Goal: Task Accomplishment & Management: Manage account settings

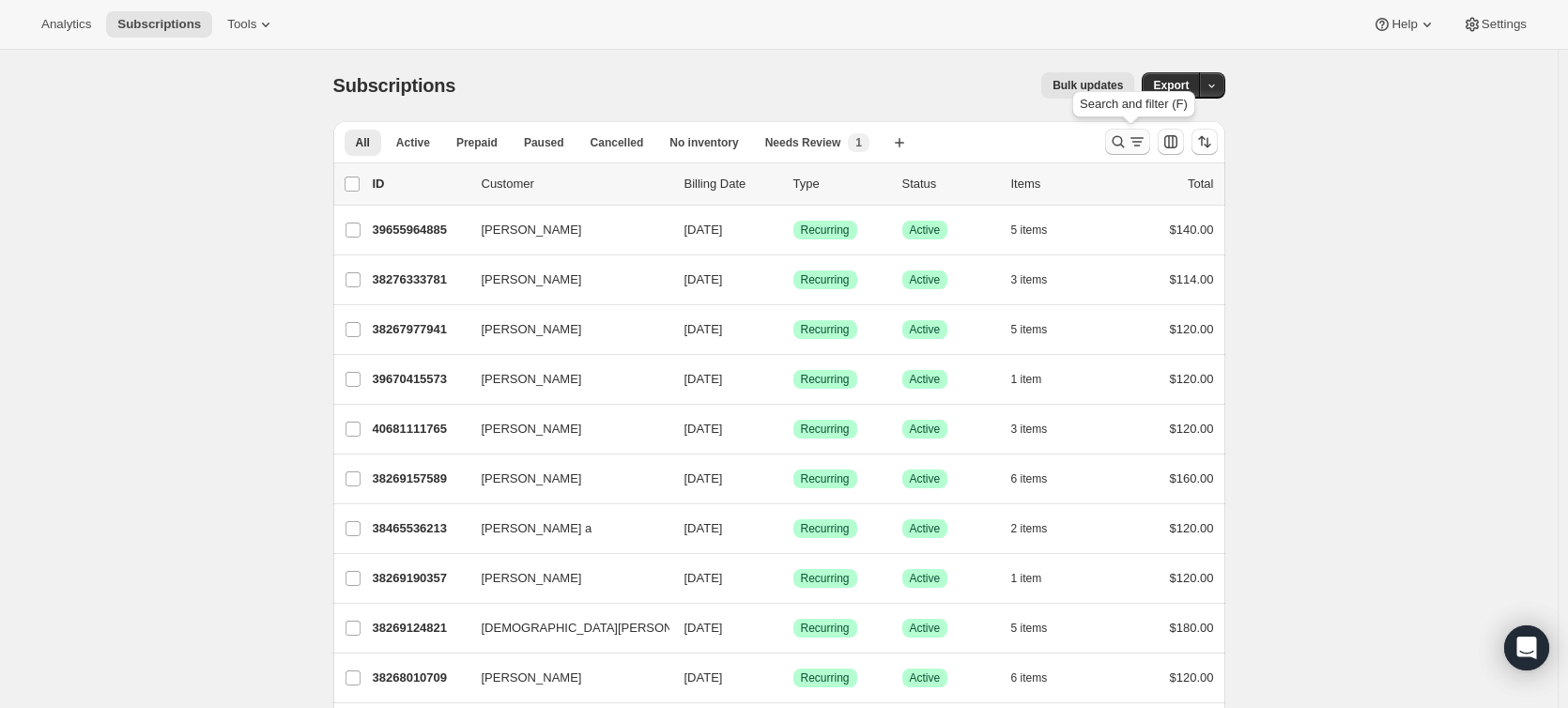
click at [1124, 141] on icon "Search and filter results" at bounding box center [1118, 142] width 19 height 19
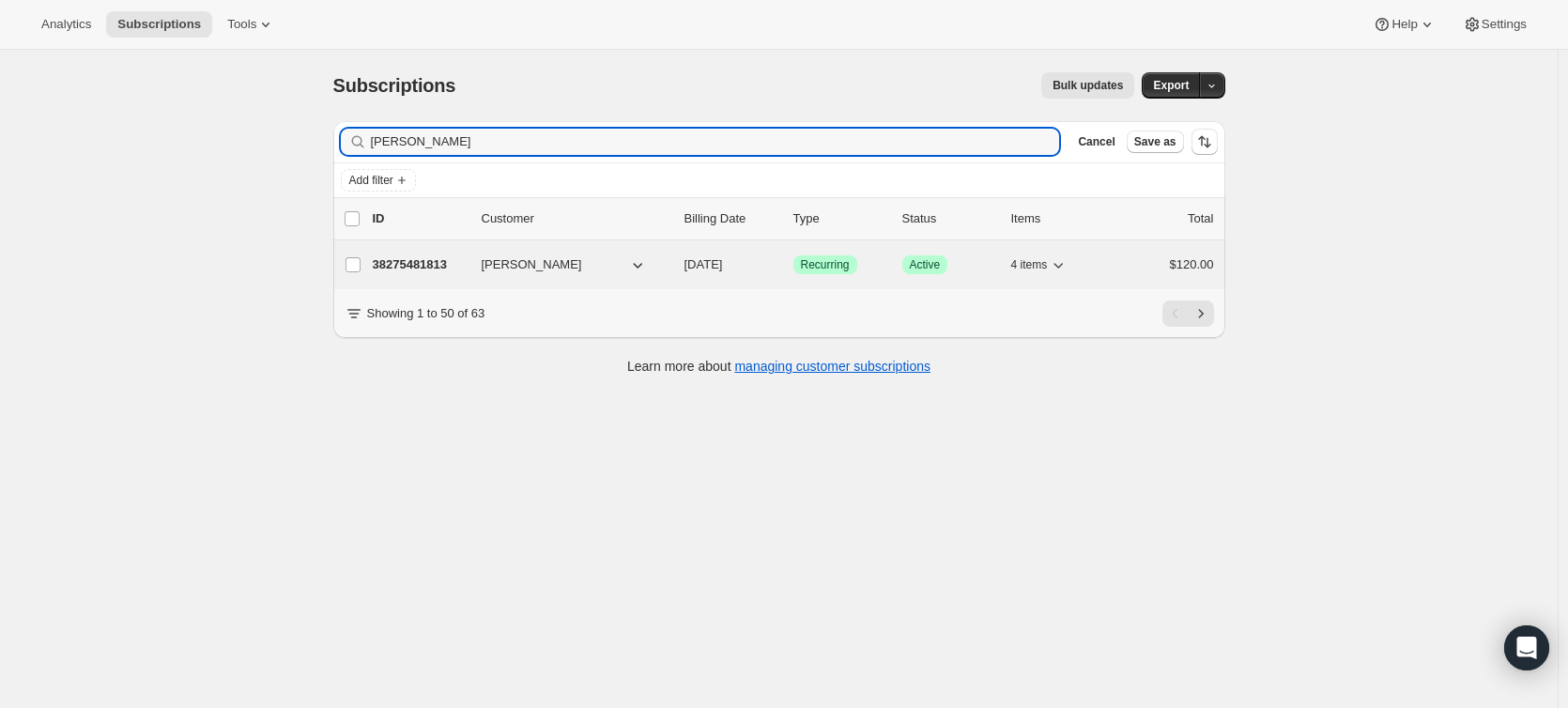
type input "[PERSON_NAME]"
click at [421, 273] on p "38275481813" at bounding box center [419, 265] width 94 height 19
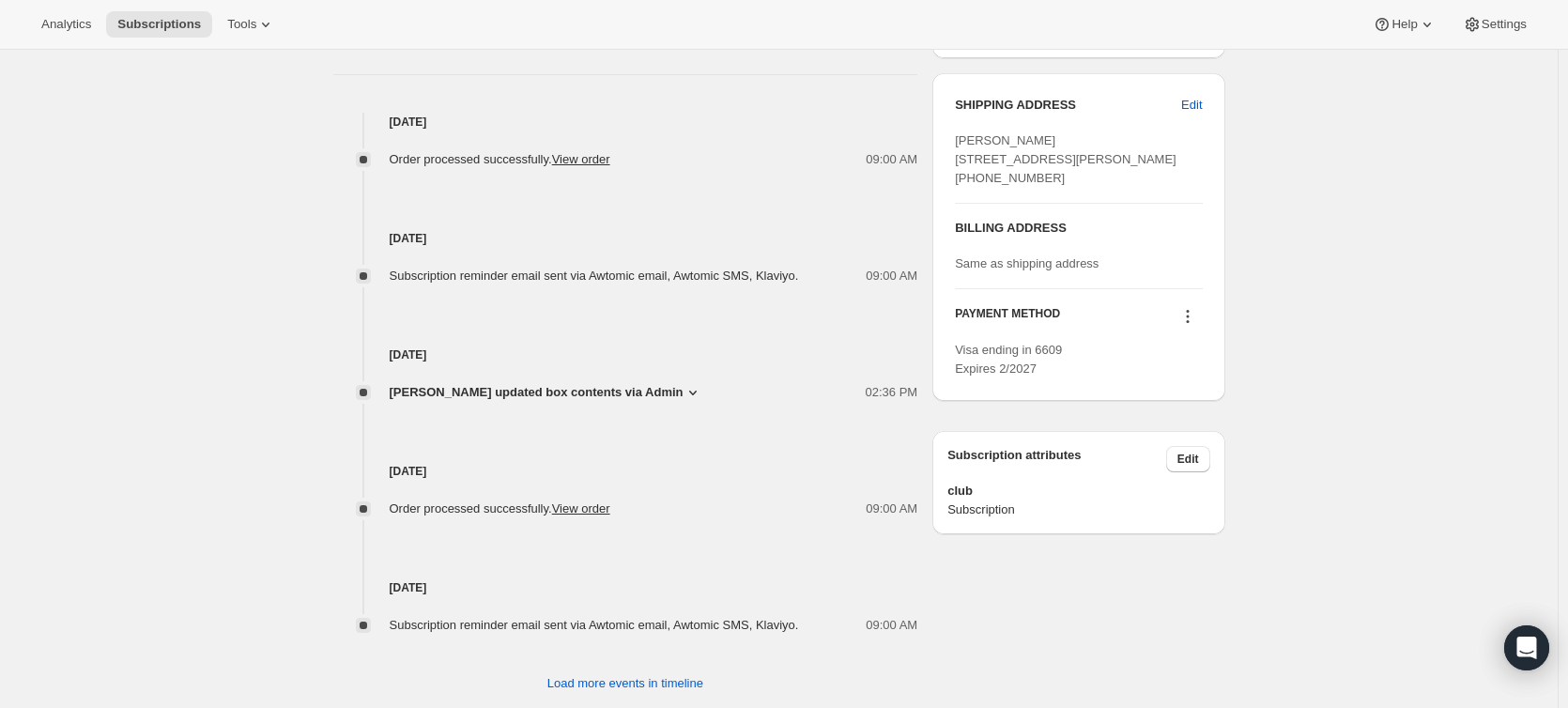
scroll to position [752, 0]
click at [1194, 98] on span "Edit" at bounding box center [1192, 103] width 21 height 19
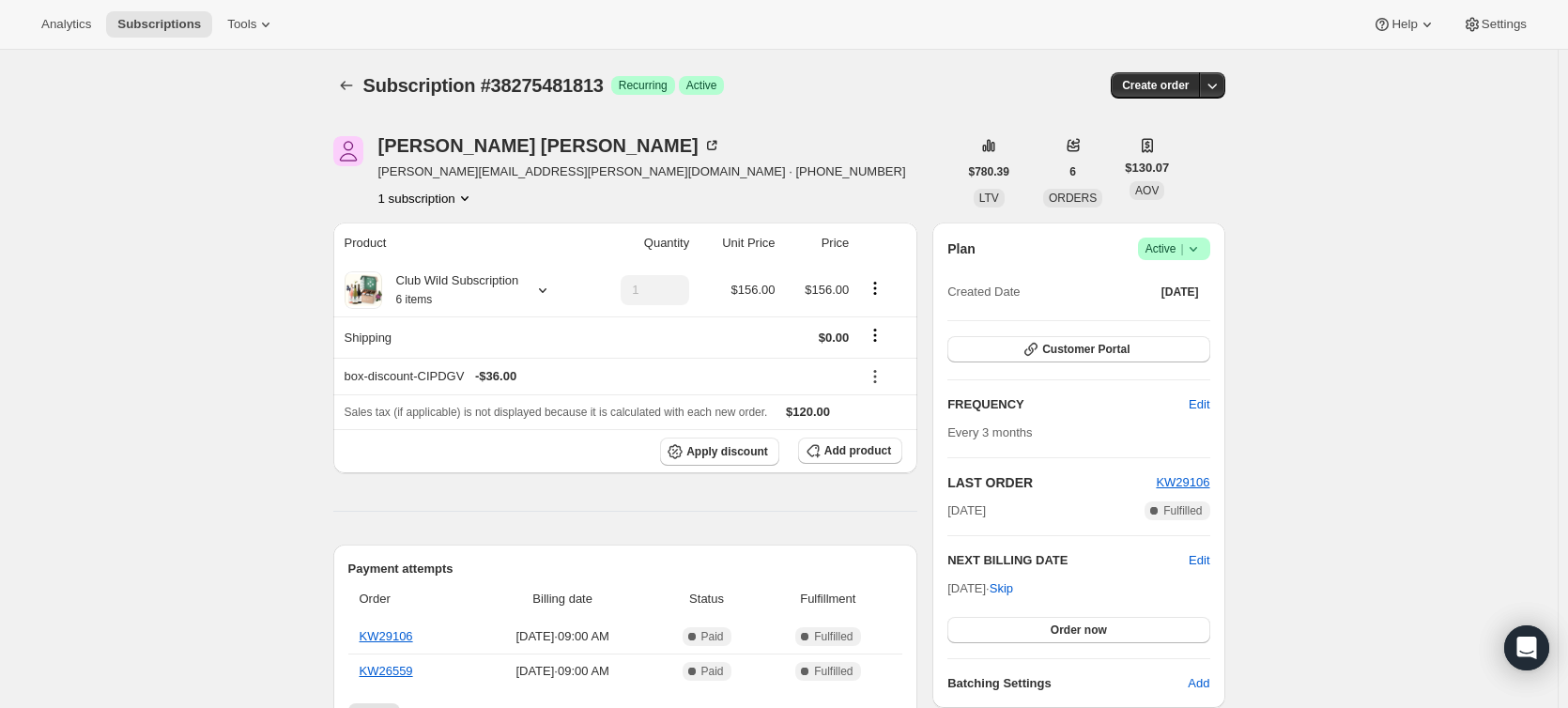
select select "NY"
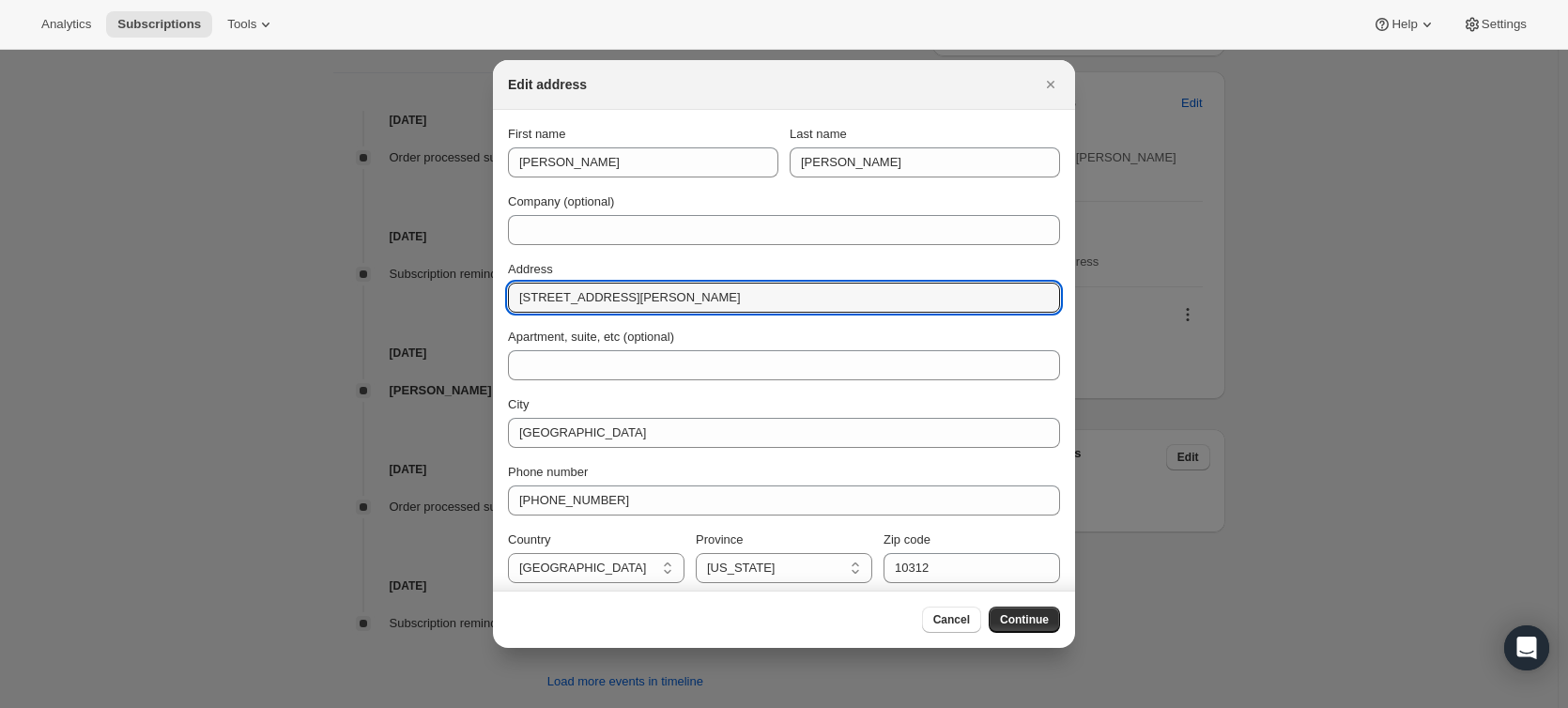
drag, startPoint x: 643, startPoint y: 298, endPoint x: 392, endPoint y: 297, distance: 251.0
paste input "21 Devon drive Manalapan nj 07726"
drag, startPoint x: 727, startPoint y: 299, endPoint x: 632, endPoint y: 299, distance: 95.0
click at [600, 298] on input "21 Devon drive Manalapan nj 07726" at bounding box center [784, 297] width 552 height 30
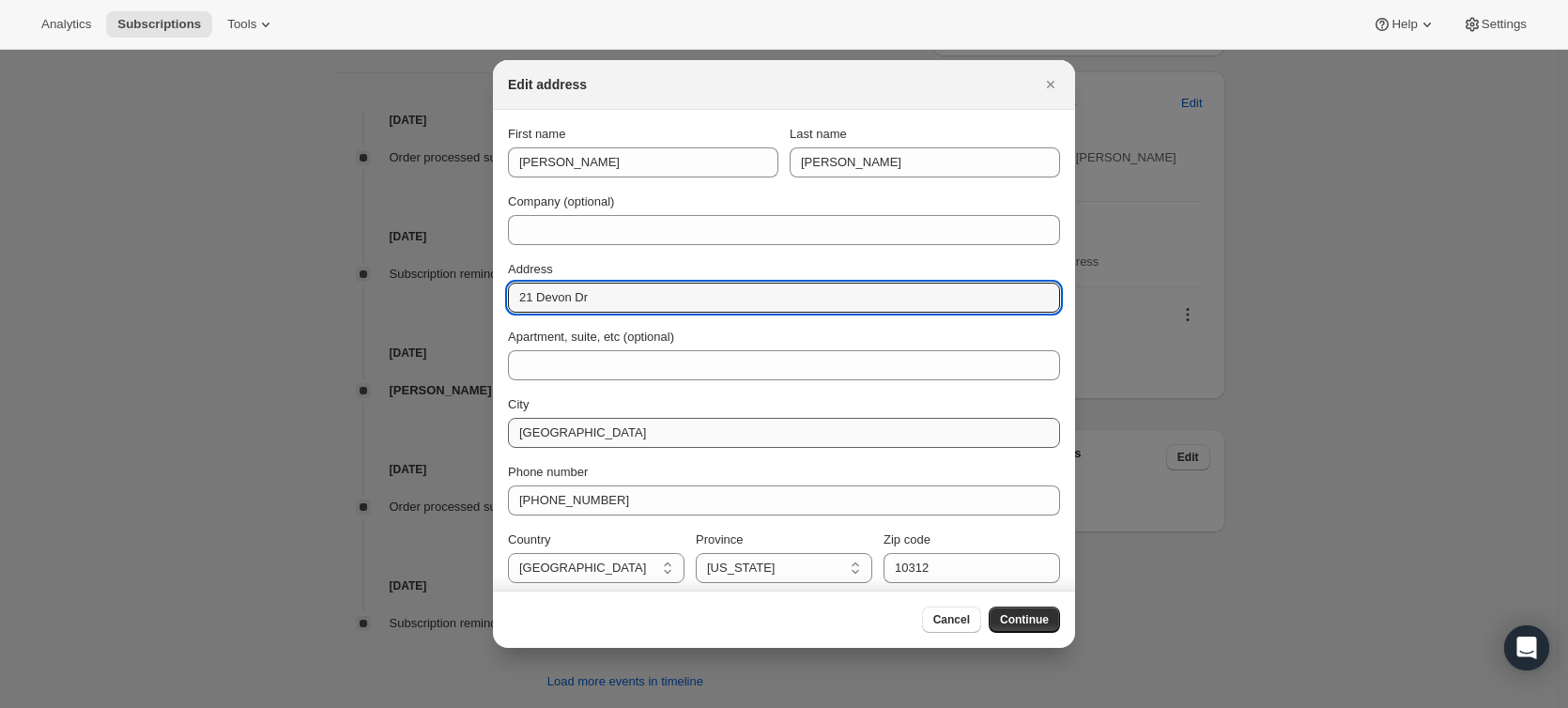
type input "21 Devon Dr"
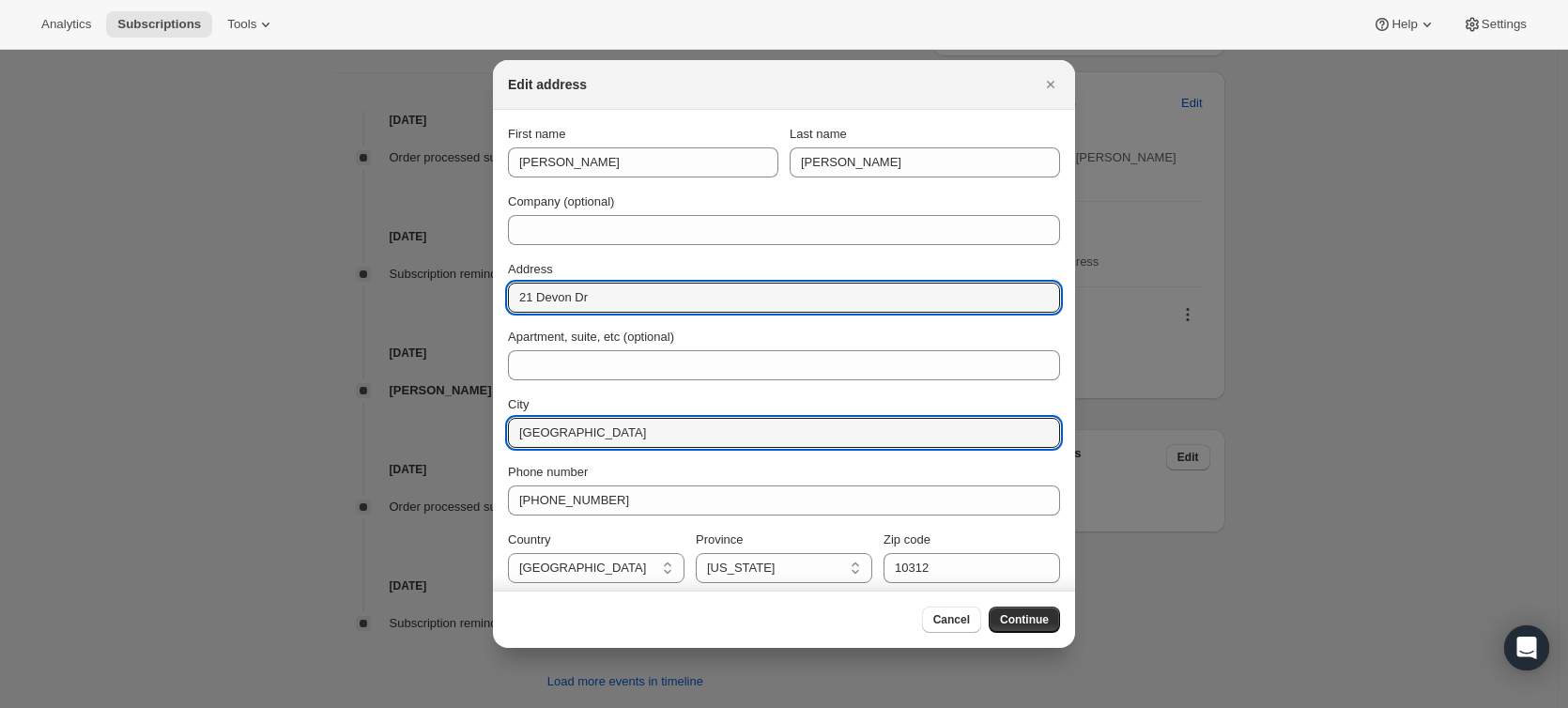
drag, startPoint x: 611, startPoint y: 430, endPoint x: 267, endPoint y: 363, distance: 350.5
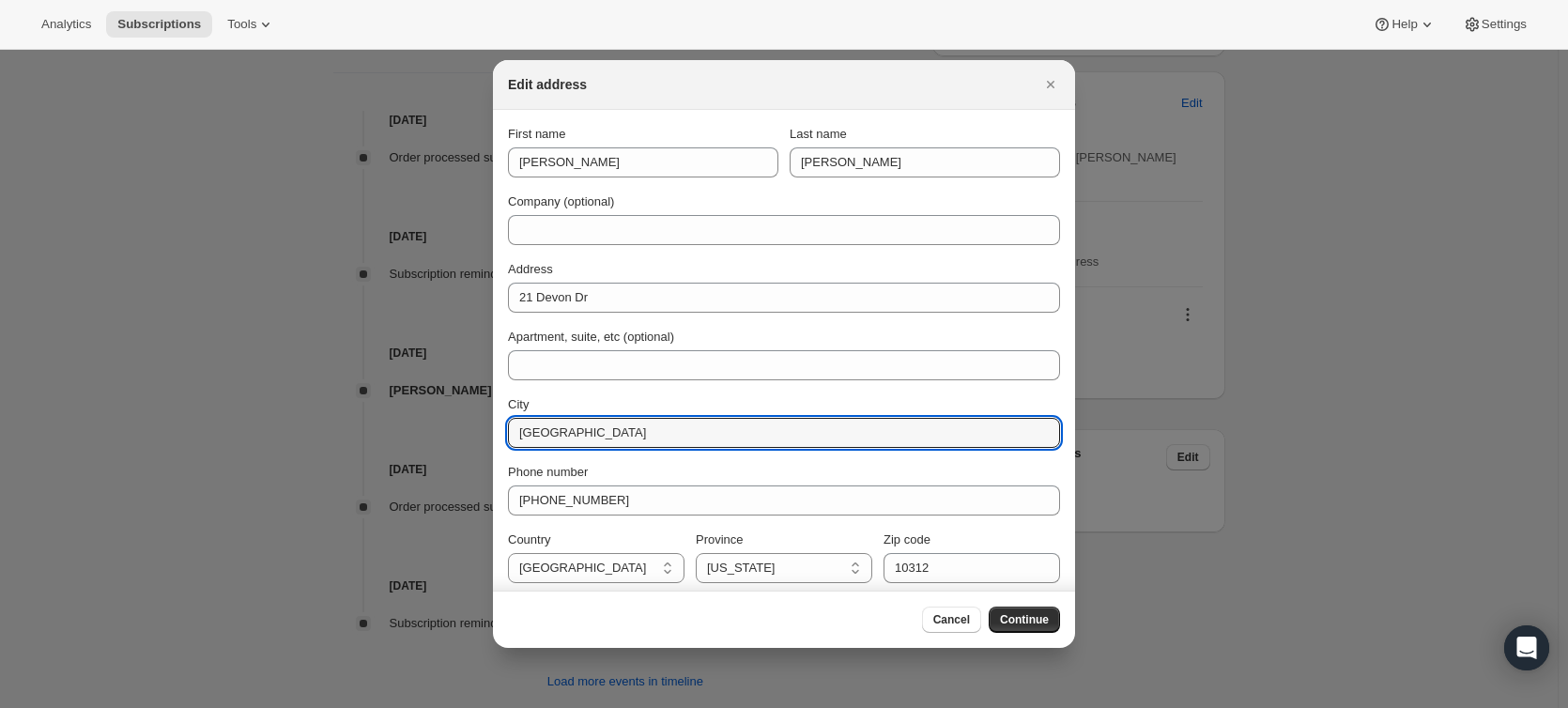
paste input "21 Devon drive Manalapan nj 07726"
click at [788, 434] on input "21 Devon drive Manalapan nj 07726" at bounding box center [784, 433] width 552 height 30
drag, startPoint x: 607, startPoint y: 429, endPoint x: 299, endPoint y: 418, distance: 308.2
type input "Manalapan"
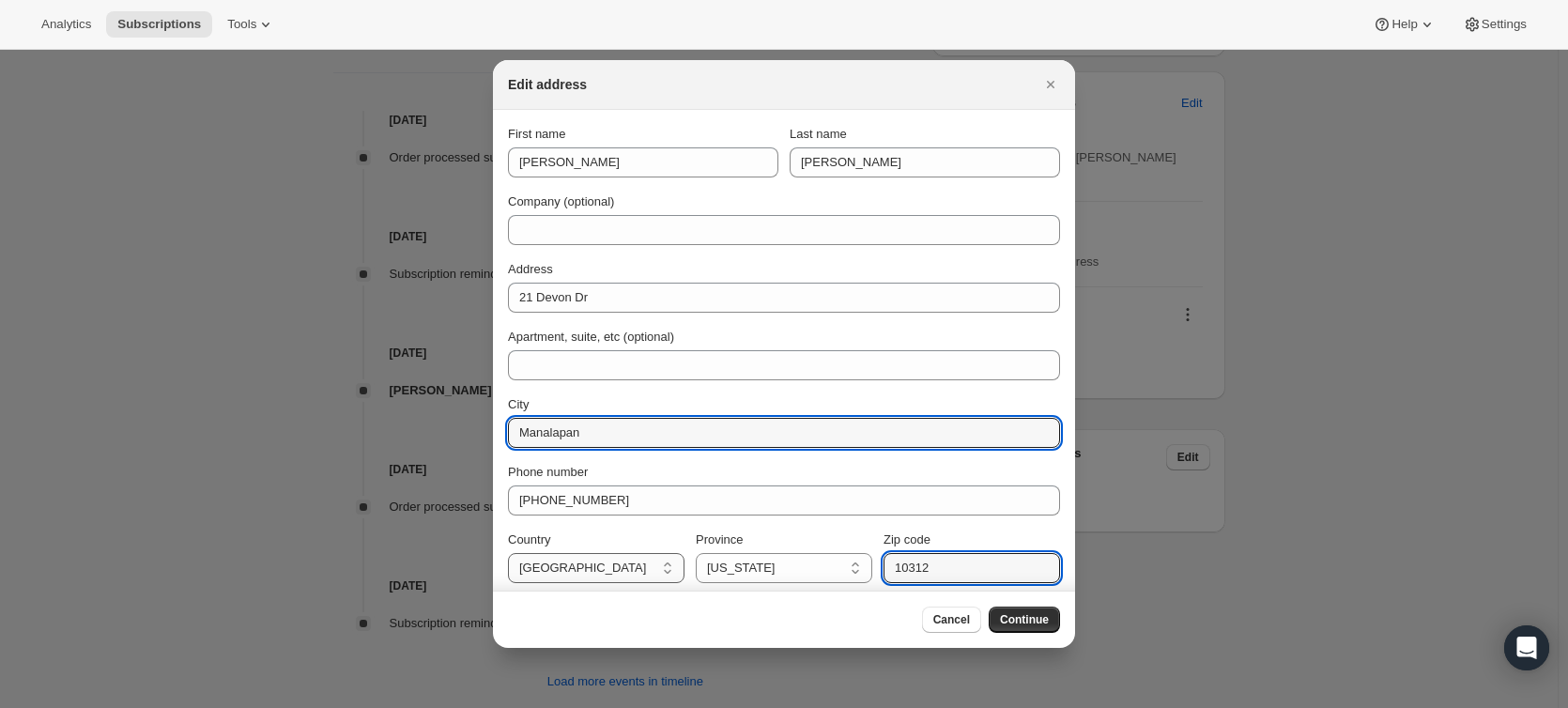
click at [568, 564] on div "Country United States United States Province Alabama Mississippi Arizona Califo…" at bounding box center [784, 557] width 552 height 53
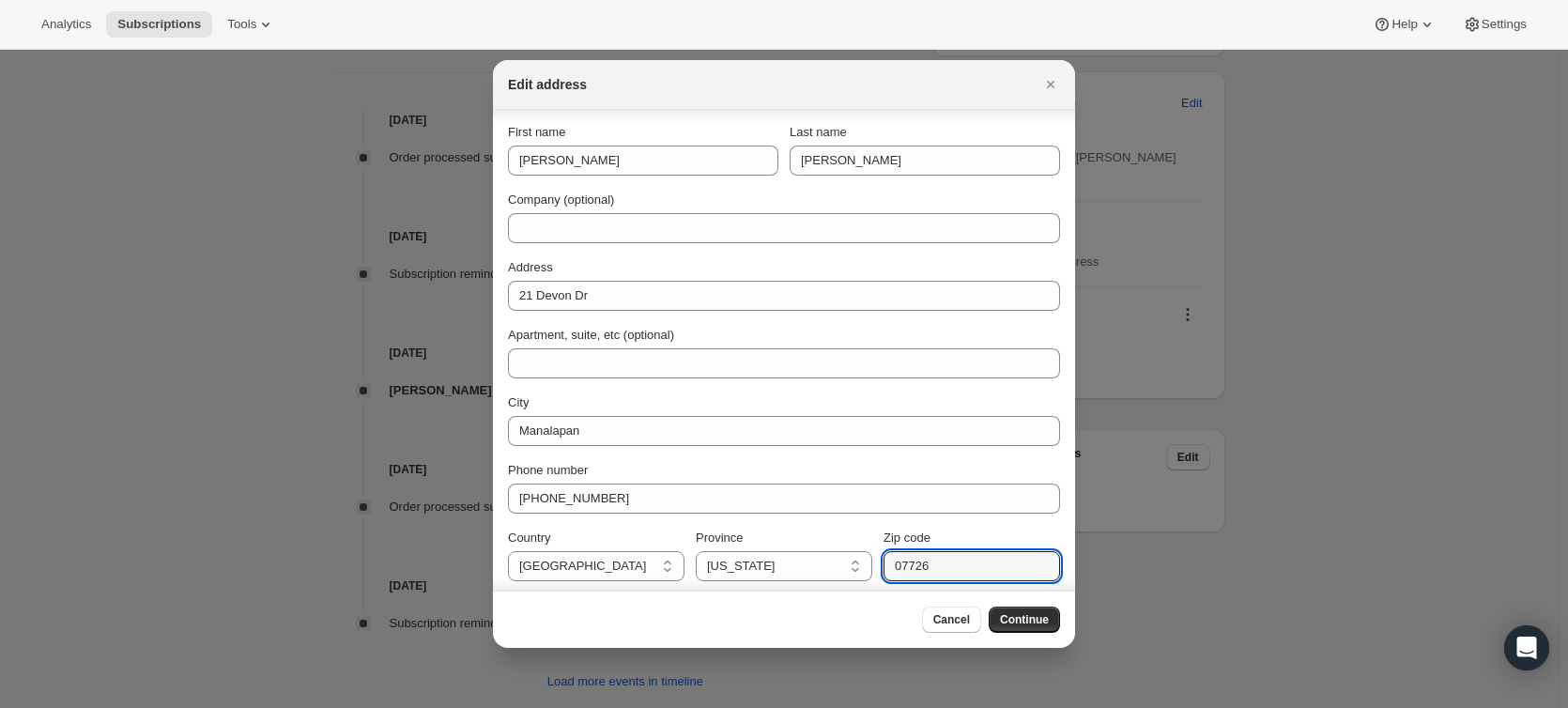
type input "07726"
click at [789, 566] on select "Alabama Mississippi Arizona California Colorado Connecticut District of Columbi…" at bounding box center [784, 566] width 177 height 30
select select "NJ"
click at [696, 551] on select "Alabama Mississippi Arizona California Colorado Connecticut District of Columbi…" at bounding box center [784, 566] width 177 height 30
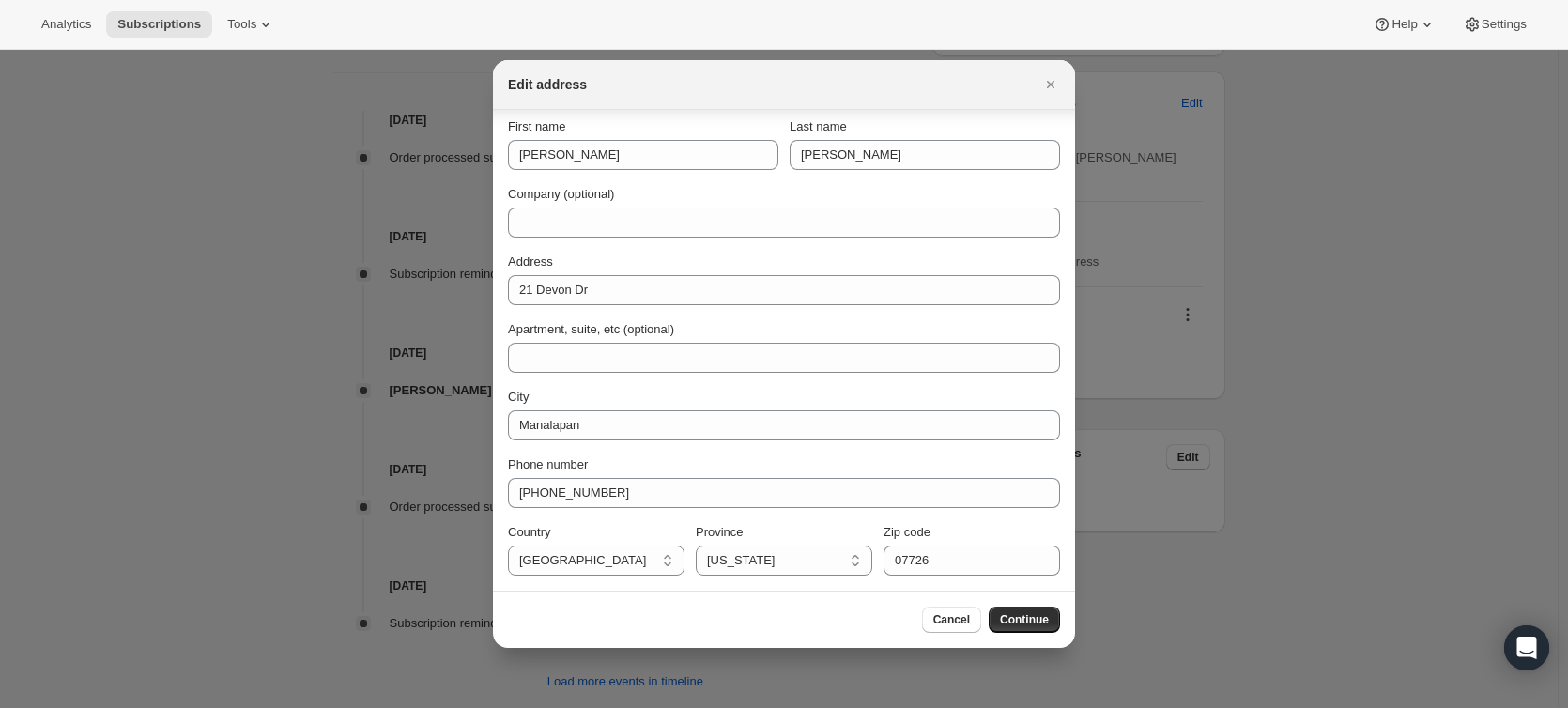
drag, startPoint x: 1036, startPoint y: 625, endPoint x: 1046, endPoint y: 627, distance: 10.2
click at [1037, 627] on span "Continue" at bounding box center [1024, 620] width 49 height 15
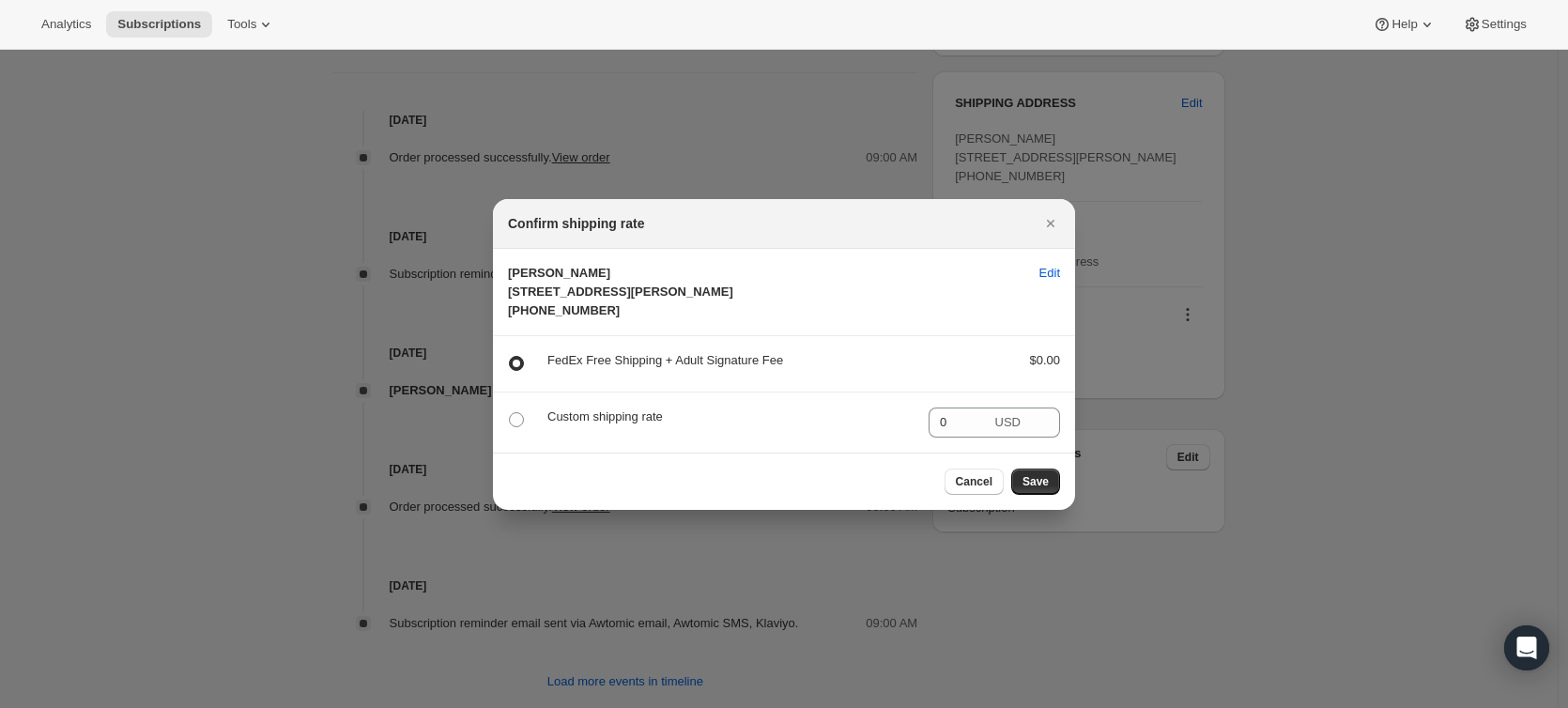
scroll to position [0, 0]
click at [1050, 495] on button "Save" at bounding box center [1035, 483] width 49 height 27
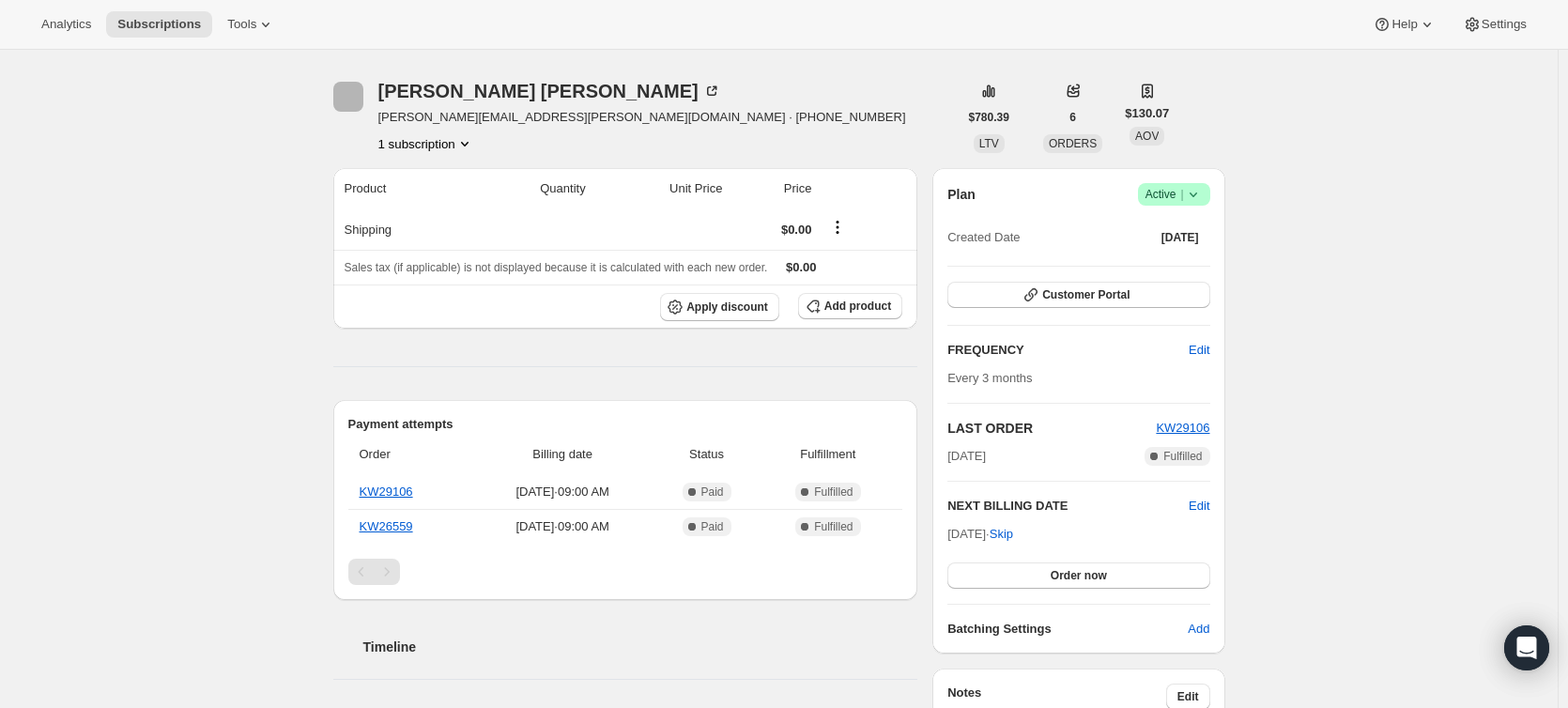
scroll to position [752, 0]
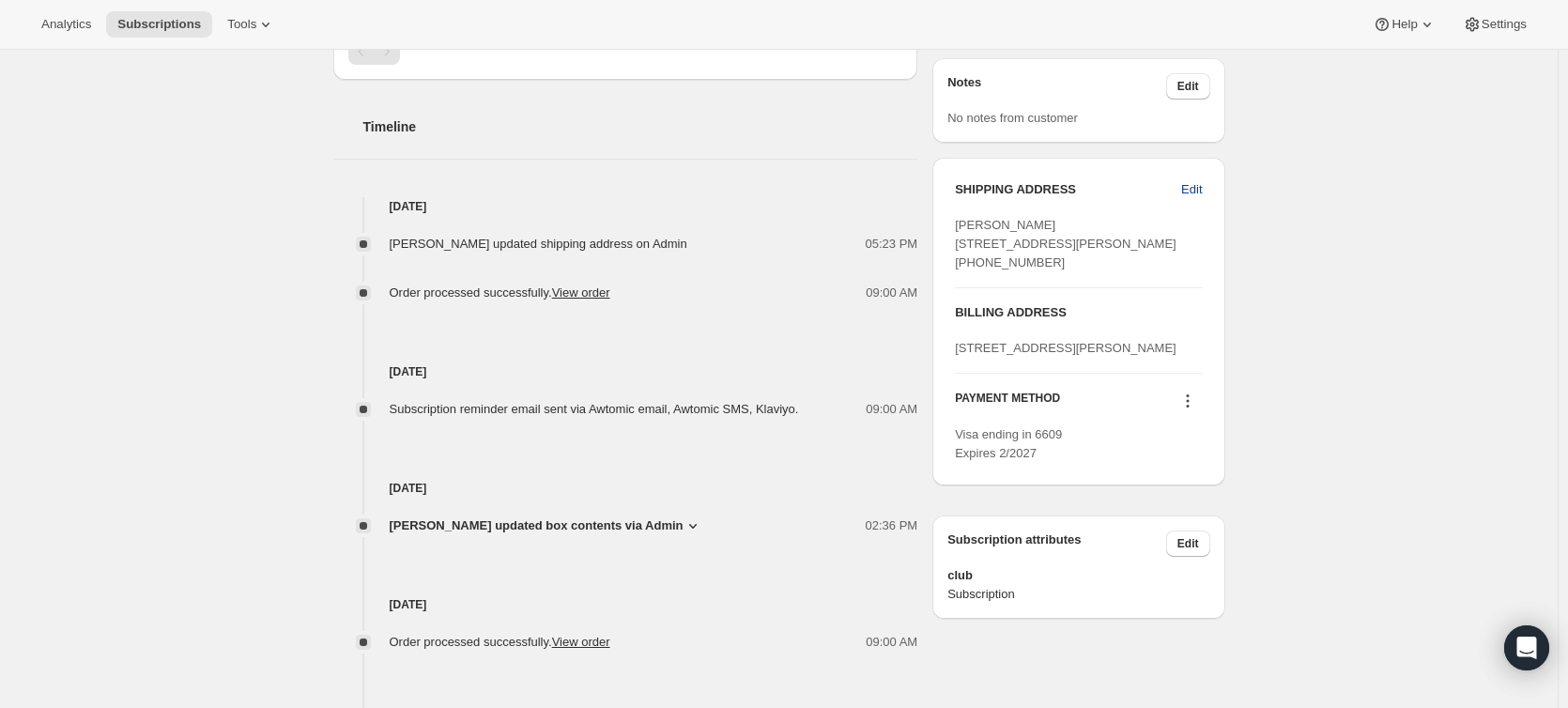
click at [1200, 193] on span "Edit" at bounding box center [1192, 190] width 21 height 19
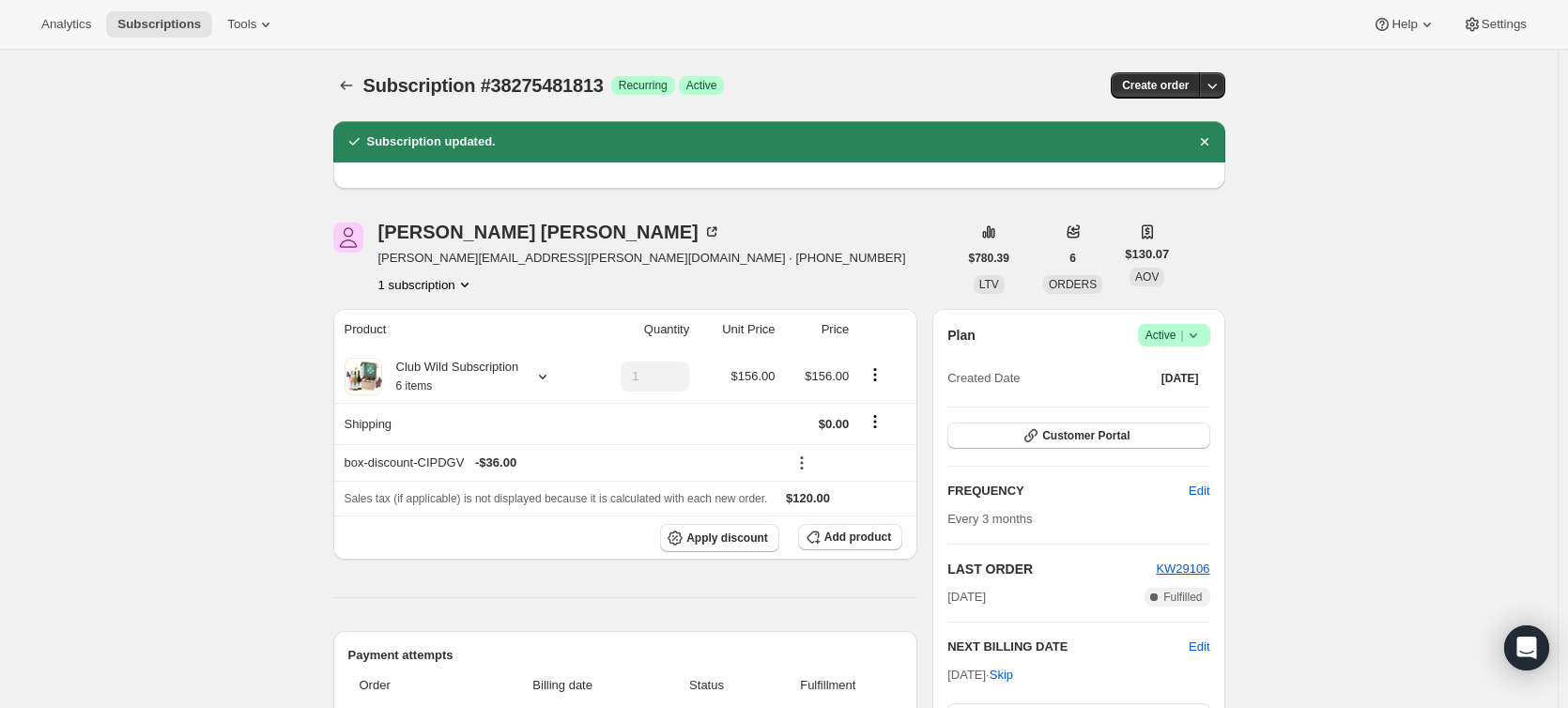
select select "NJ"
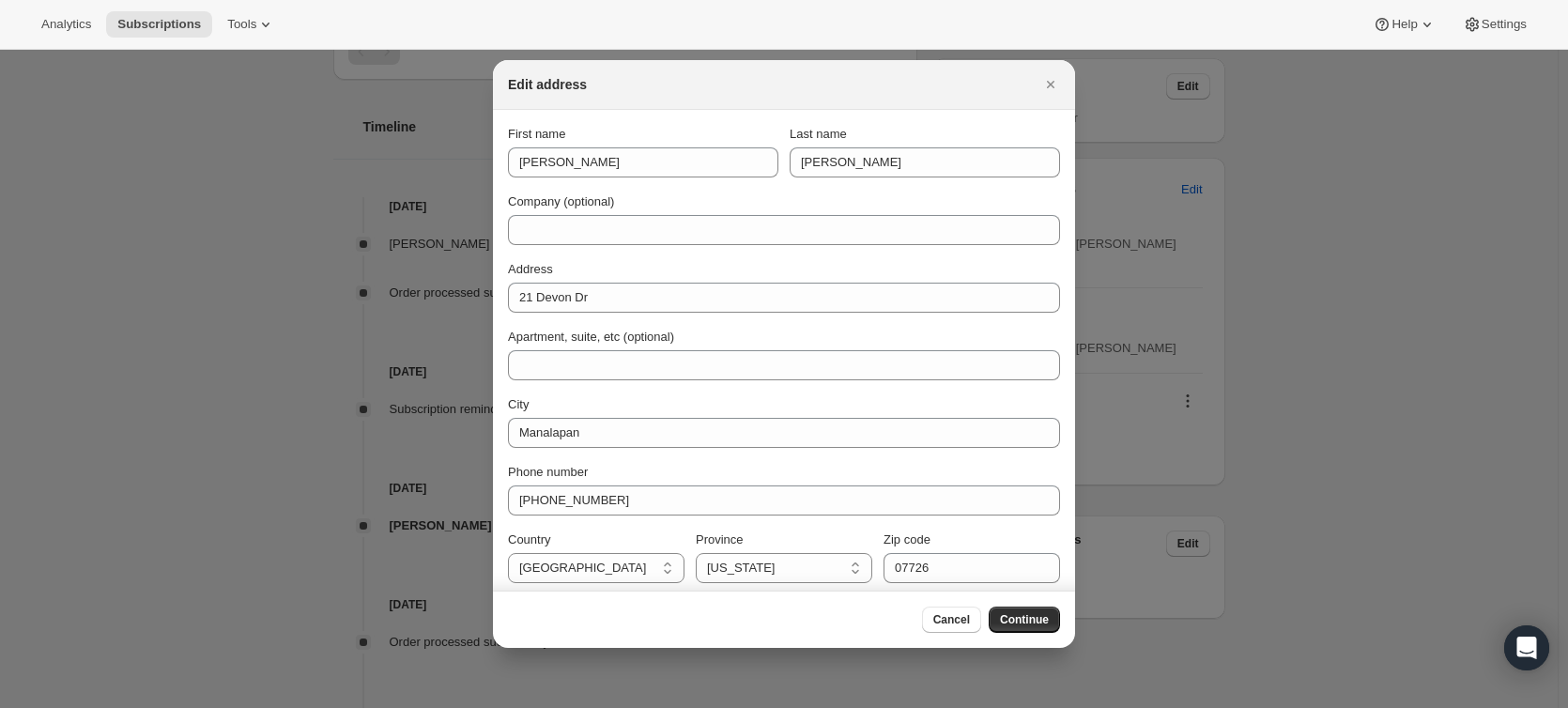
click at [1052, 96] on button "Close" at bounding box center [1050, 85] width 27 height 27
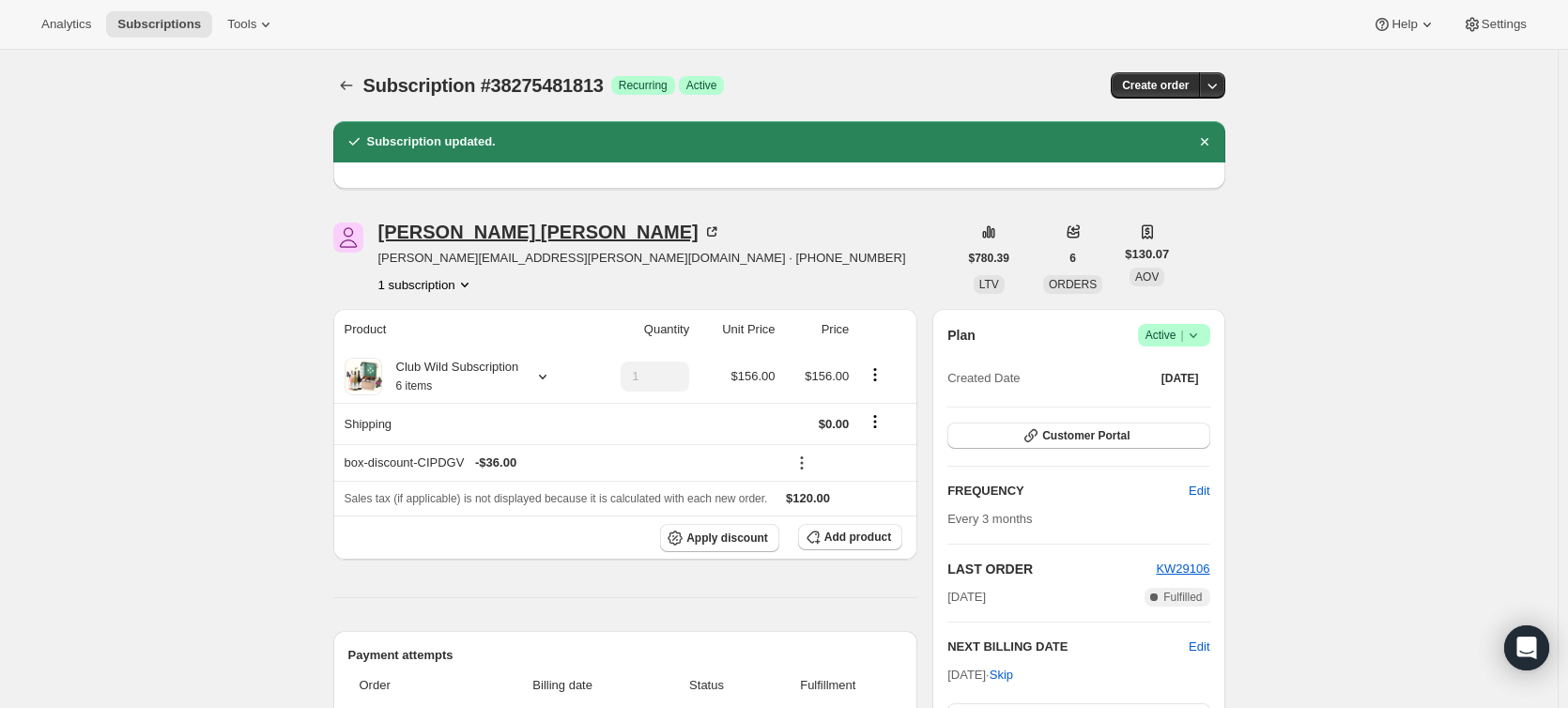
click at [475, 236] on div "Amanda Rohr" at bounding box center [549, 232] width 343 height 19
click at [1158, 432] on button "Customer Portal" at bounding box center [1078, 436] width 262 height 27
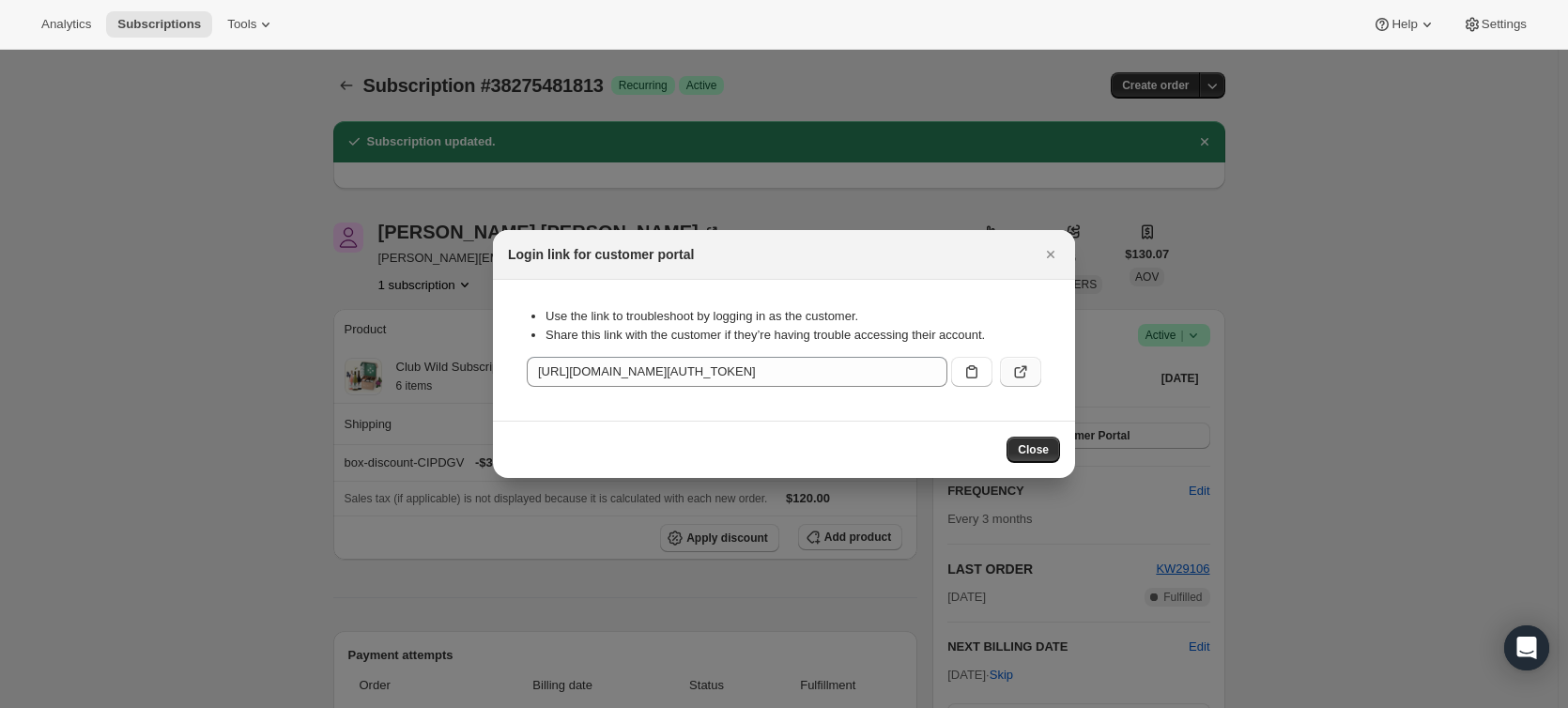
click at [1028, 371] on icon ":rg6:" at bounding box center [1021, 373] width 19 height 19
click at [1036, 445] on span "Close" at bounding box center [1033, 450] width 31 height 15
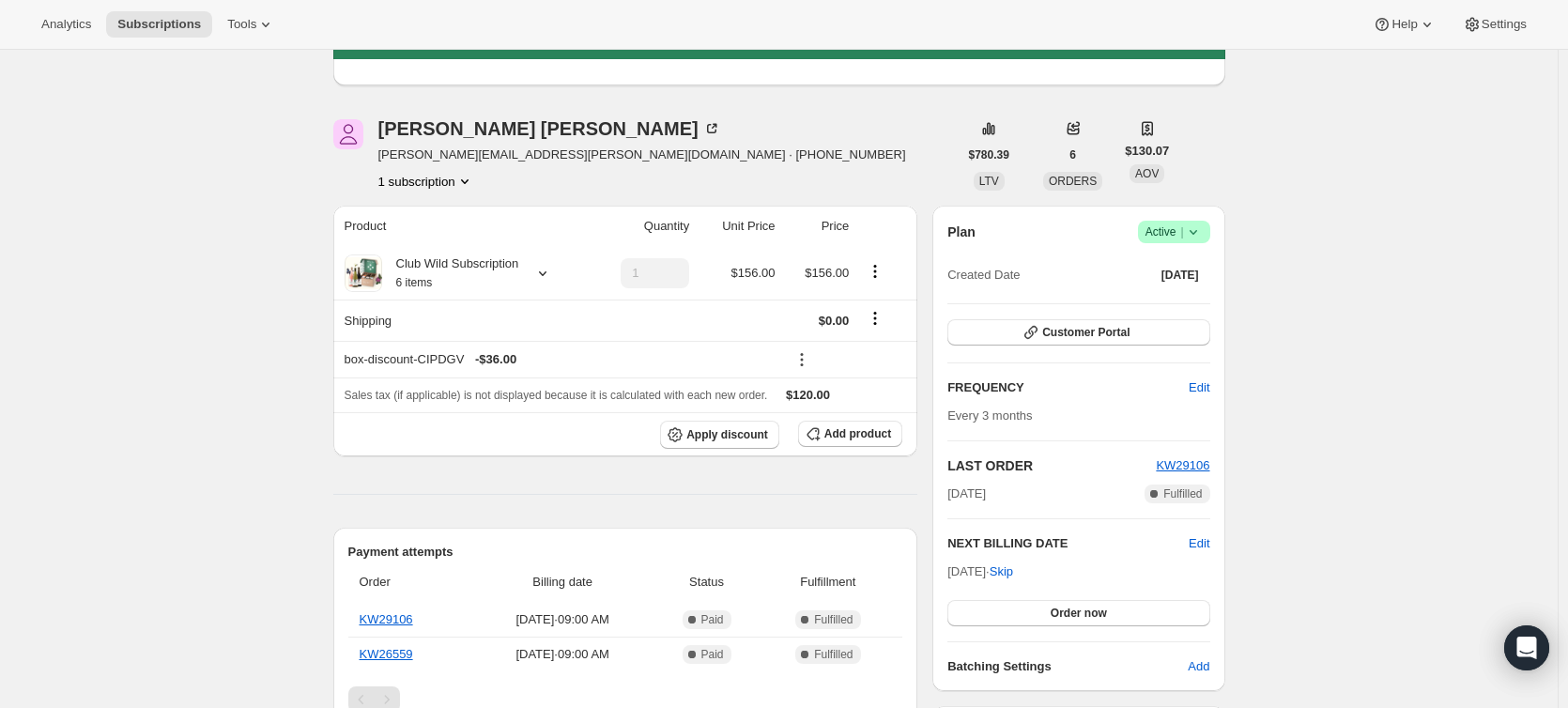
scroll to position [470, 0]
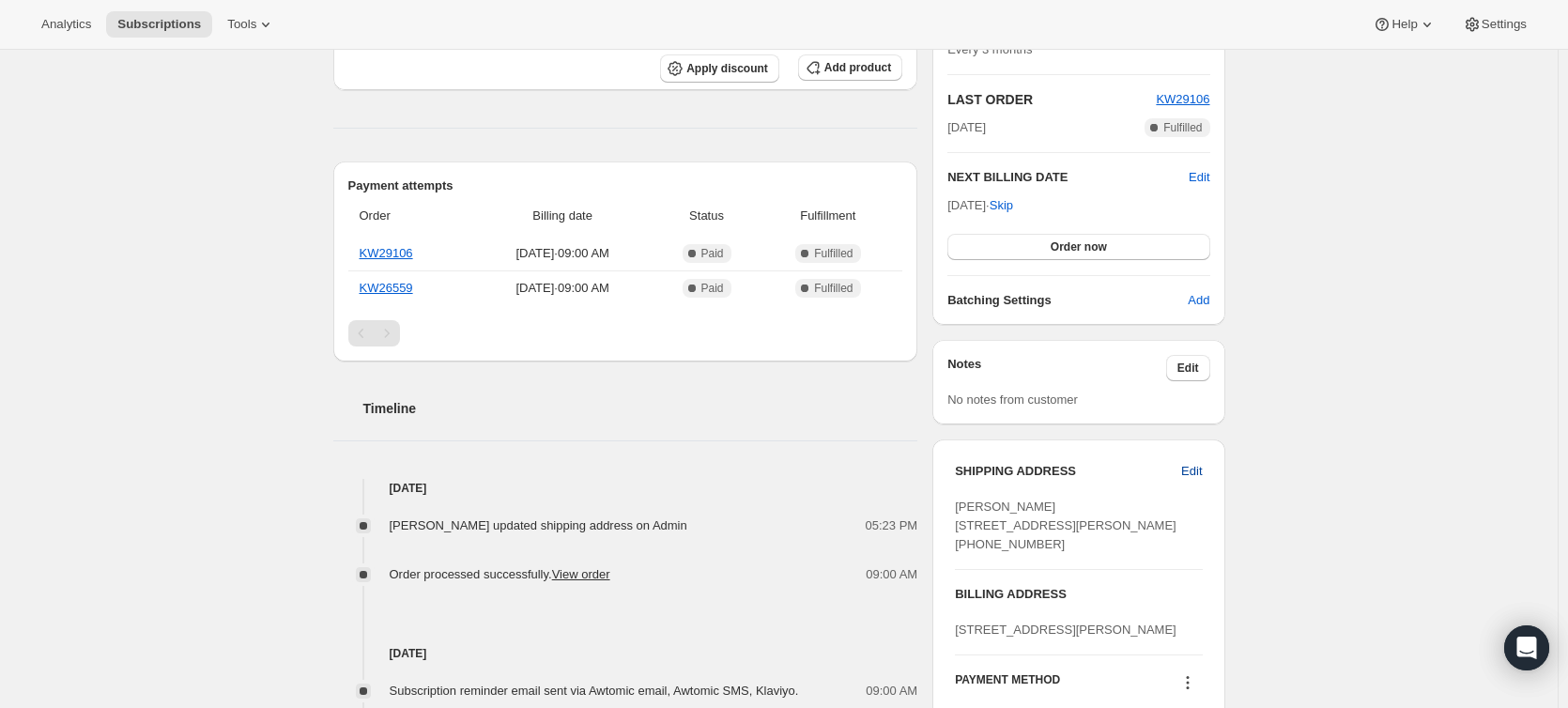
click at [1194, 468] on span "Edit" at bounding box center [1192, 472] width 21 height 19
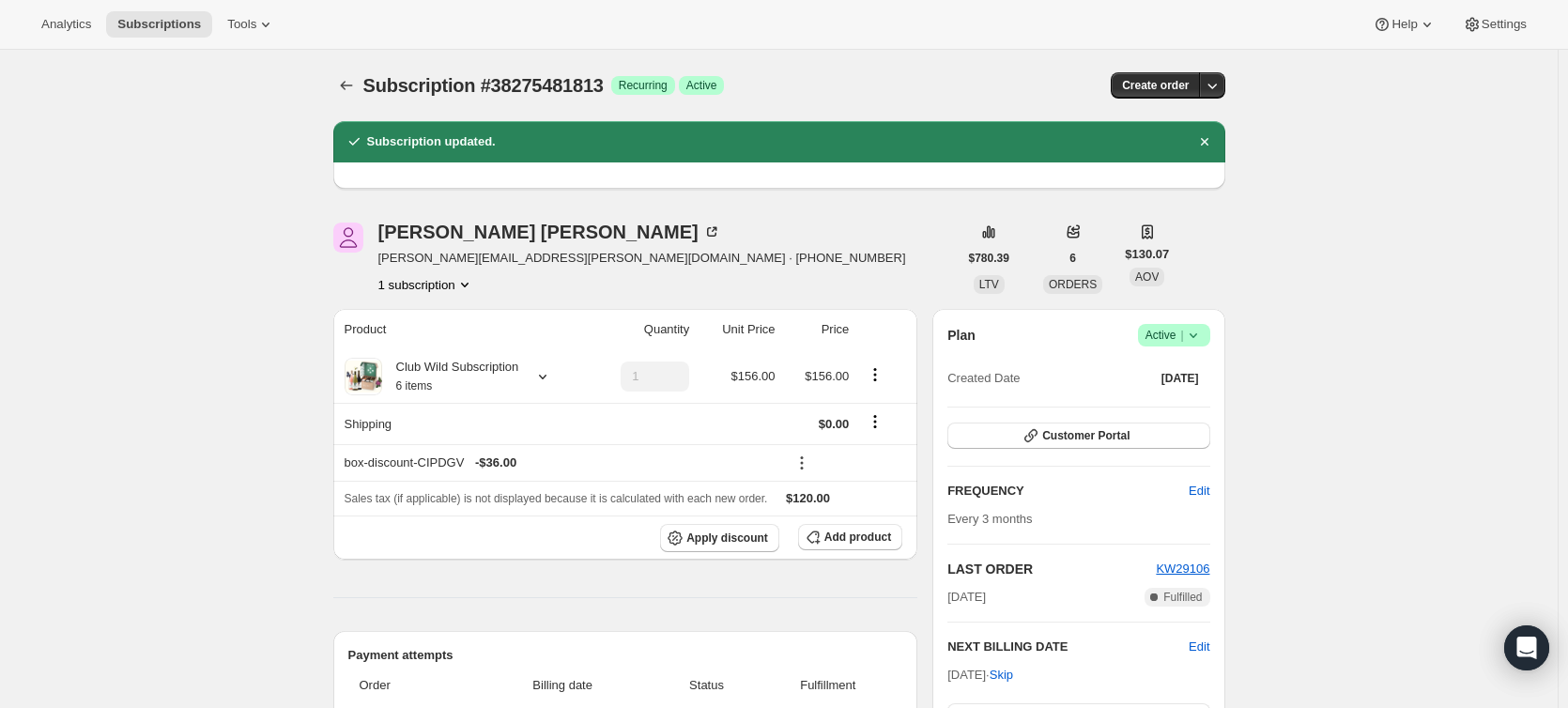
select select "NJ"
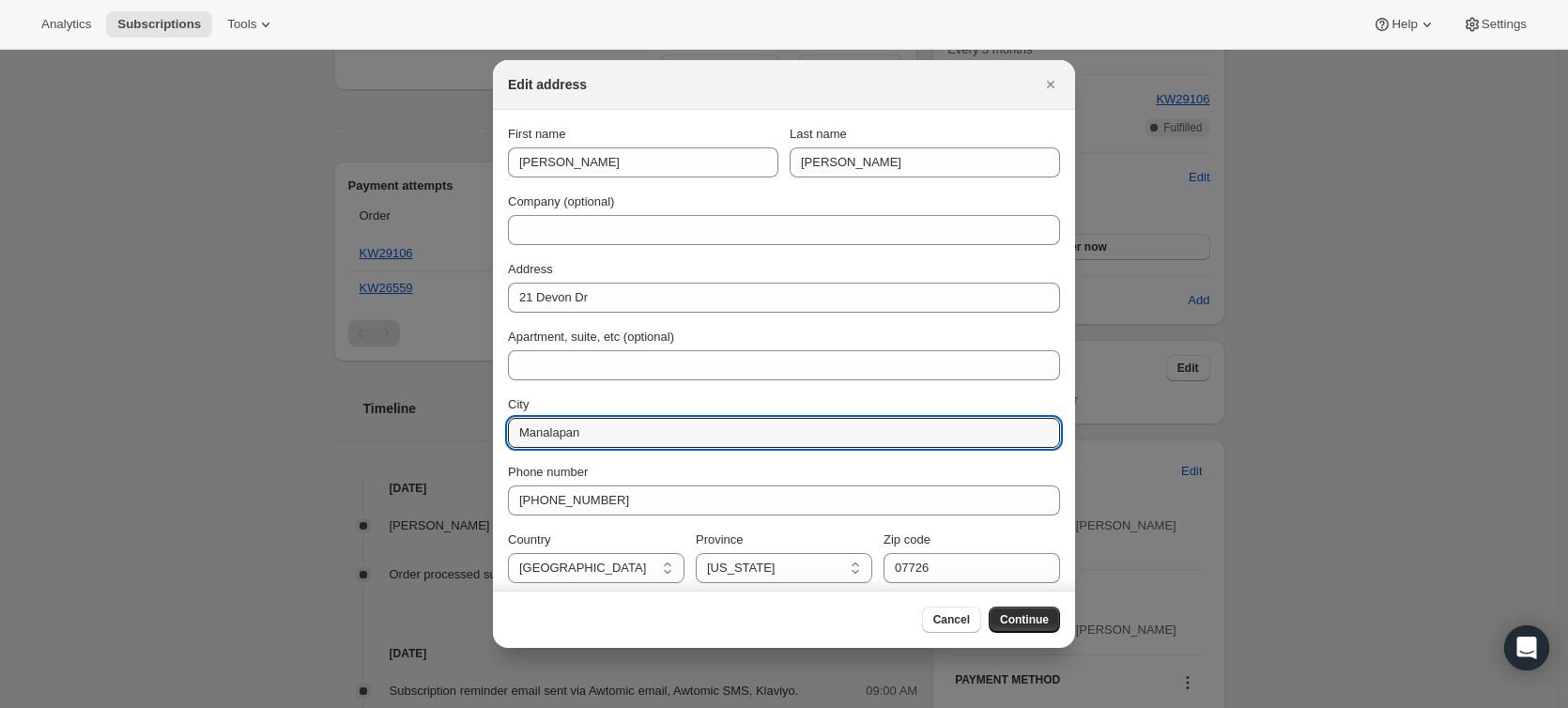
drag, startPoint x: 605, startPoint y: 432, endPoint x: 473, endPoint y: 421, distance: 132.5
type input "frfrf"
click at [1022, 626] on span "Continue" at bounding box center [1024, 620] width 49 height 15
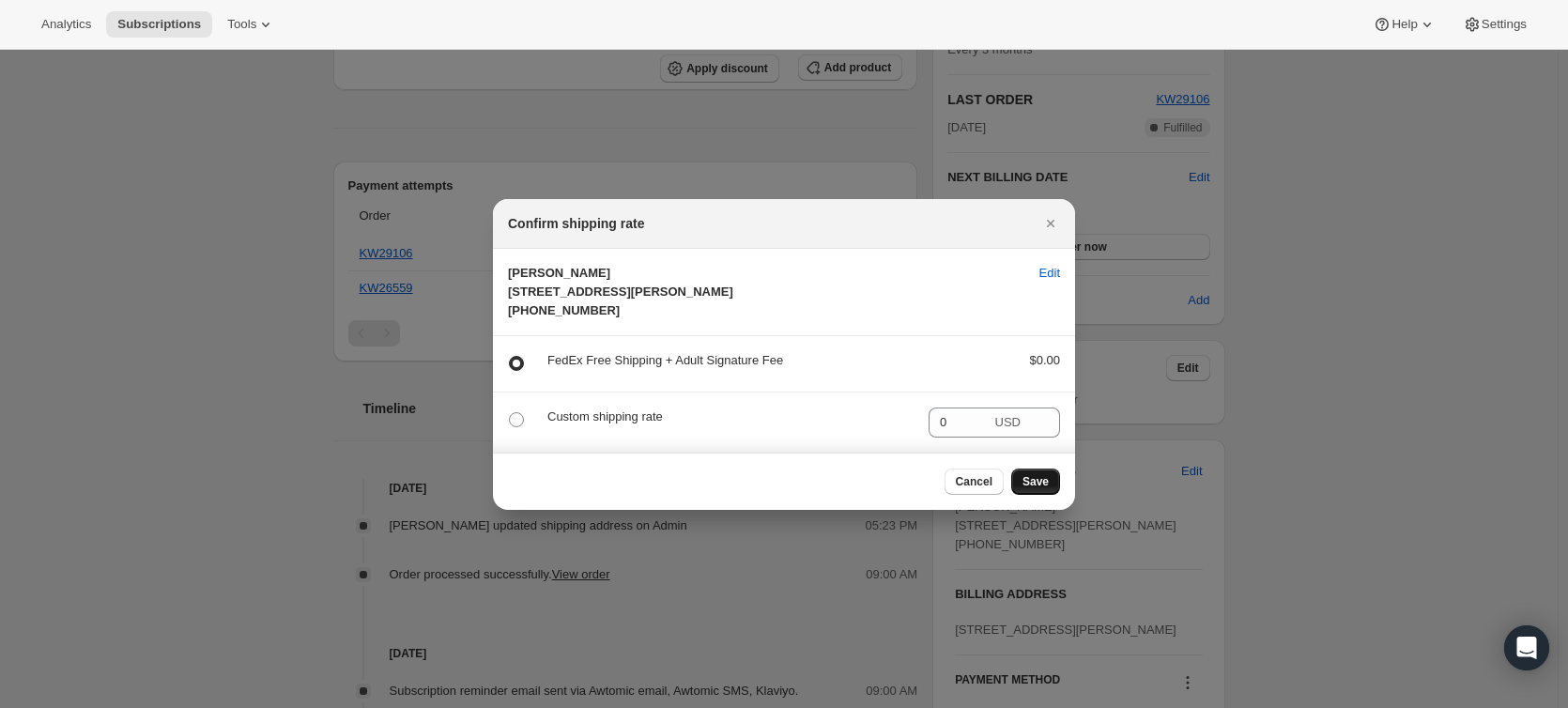
click at [1025, 489] on span "Save" at bounding box center [1036, 483] width 27 height 15
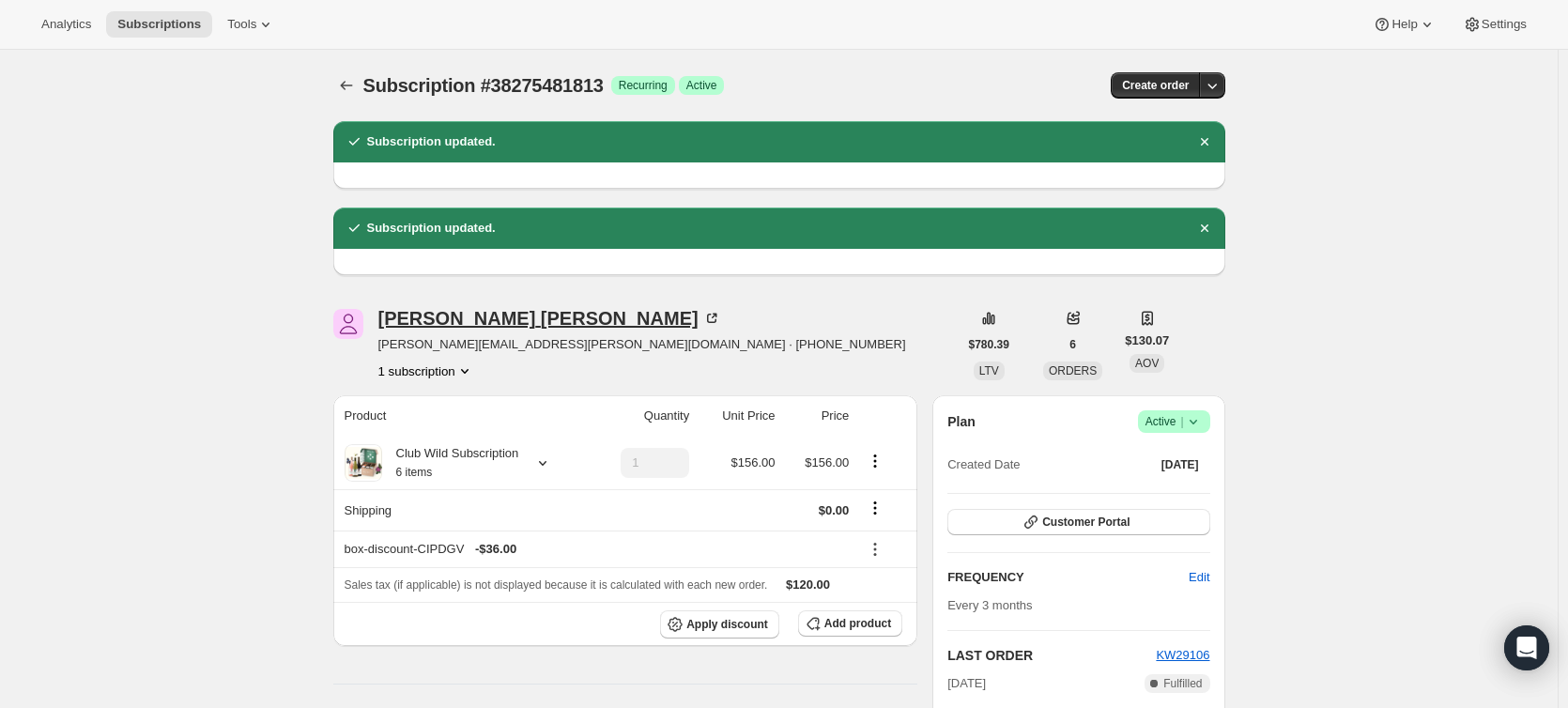
click at [423, 313] on div "Amanda Rohr" at bounding box center [549, 318] width 343 height 19
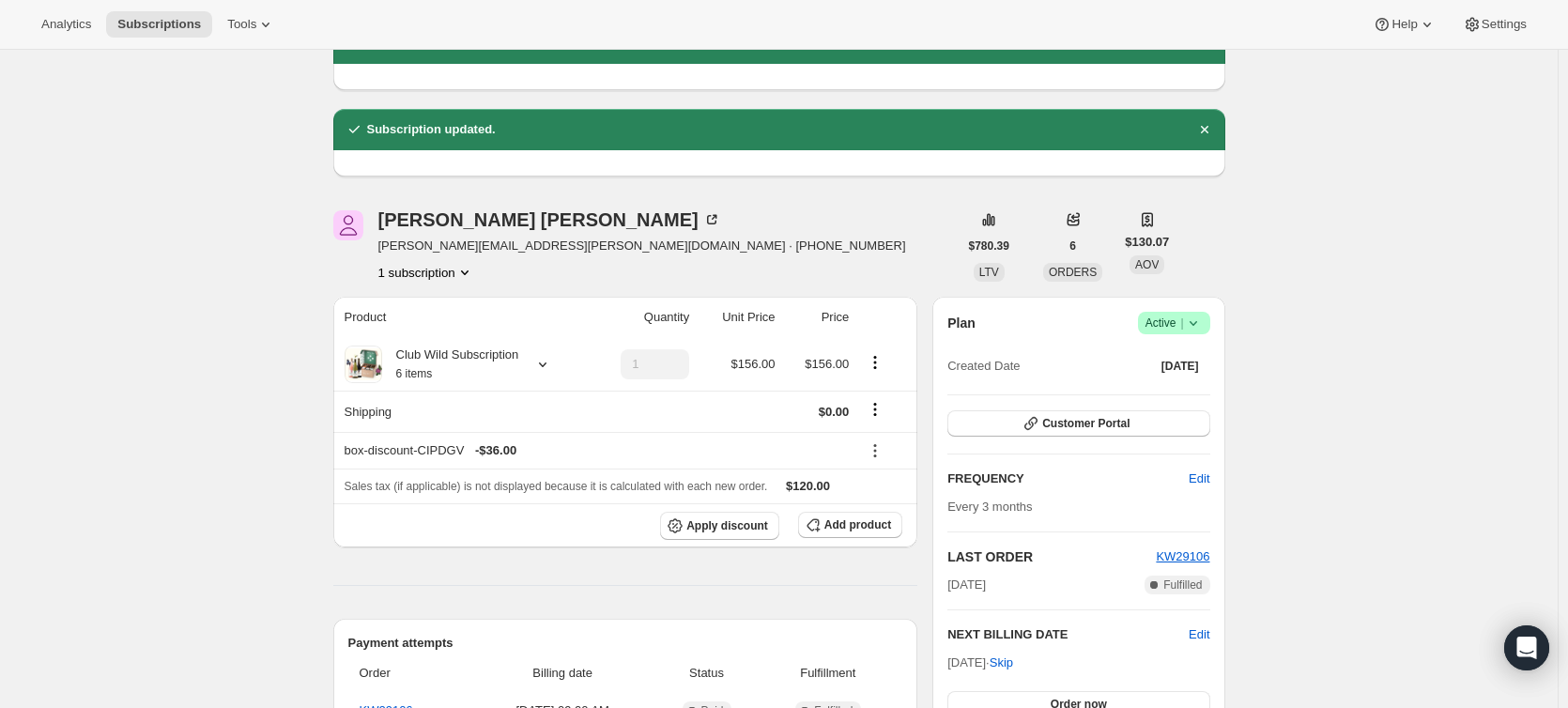
scroll to position [375, 0]
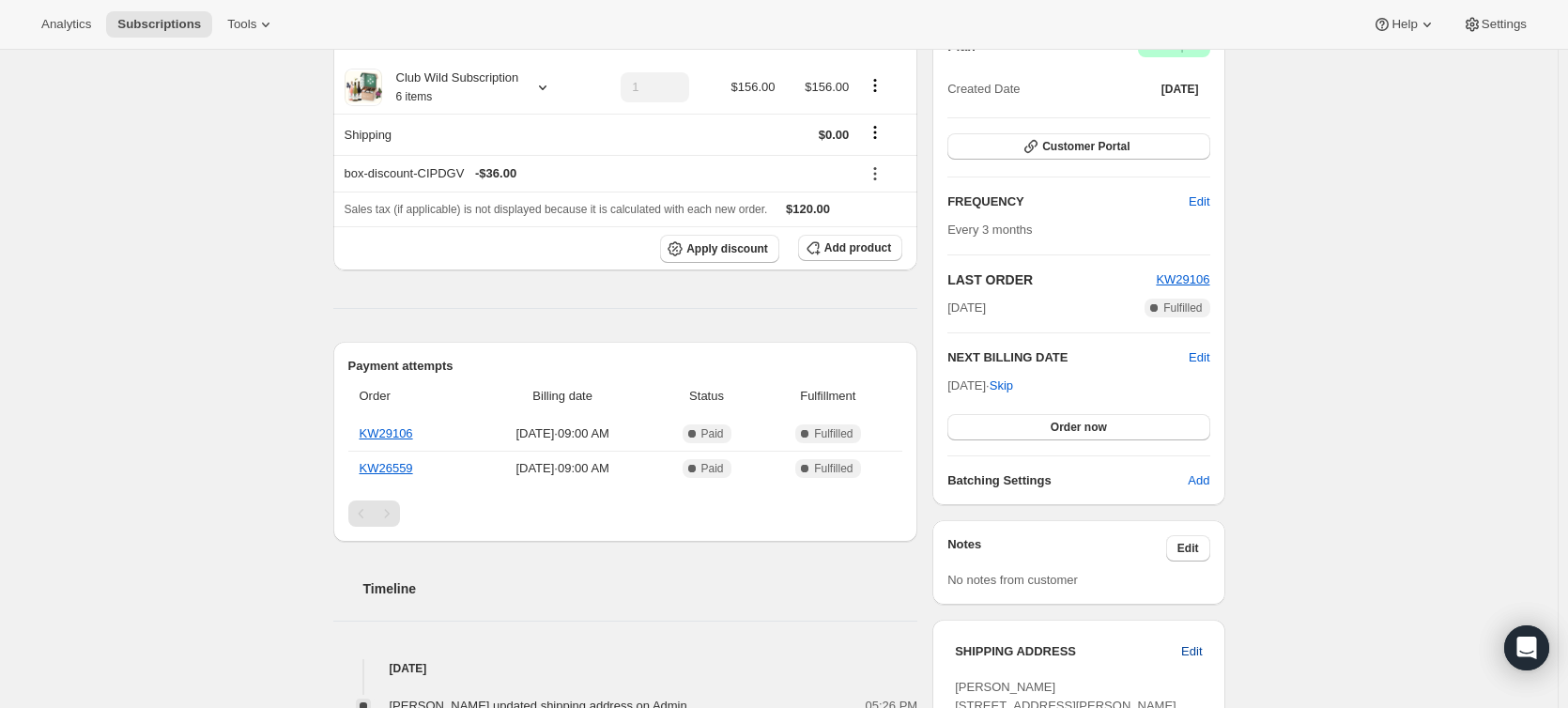
click at [1202, 649] on span "Edit" at bounding box center [1192, 653] width 21 height 19
select select "NJ"
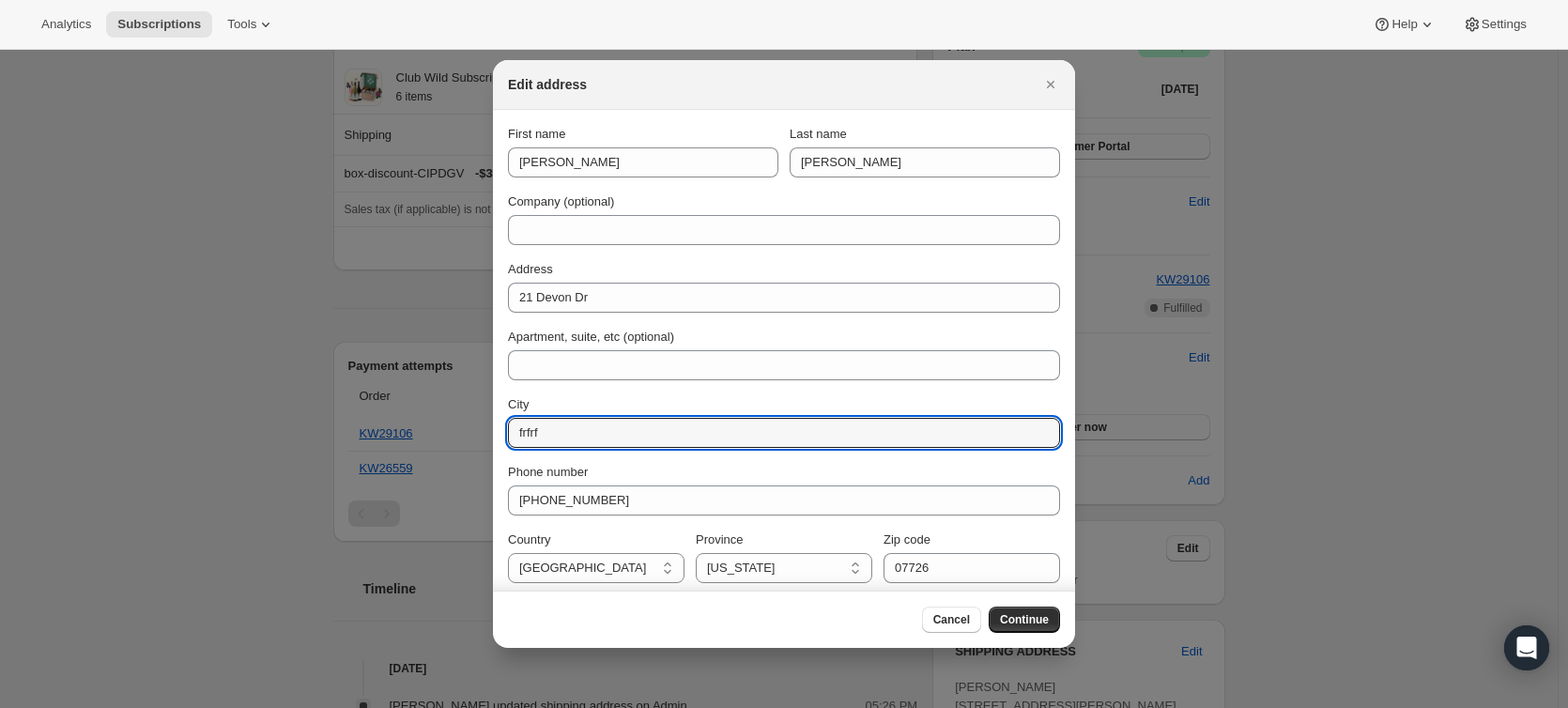
drag, startPoint x: 619, startPoint y: 432, endPoint x: 347, endPoint y: 397, distance: 274.2
paste input "Manalapan"
type input "Manalapan"
click at [1057, 618] on button "Continue" at bounding box center [1024, 620] width 72 height 27
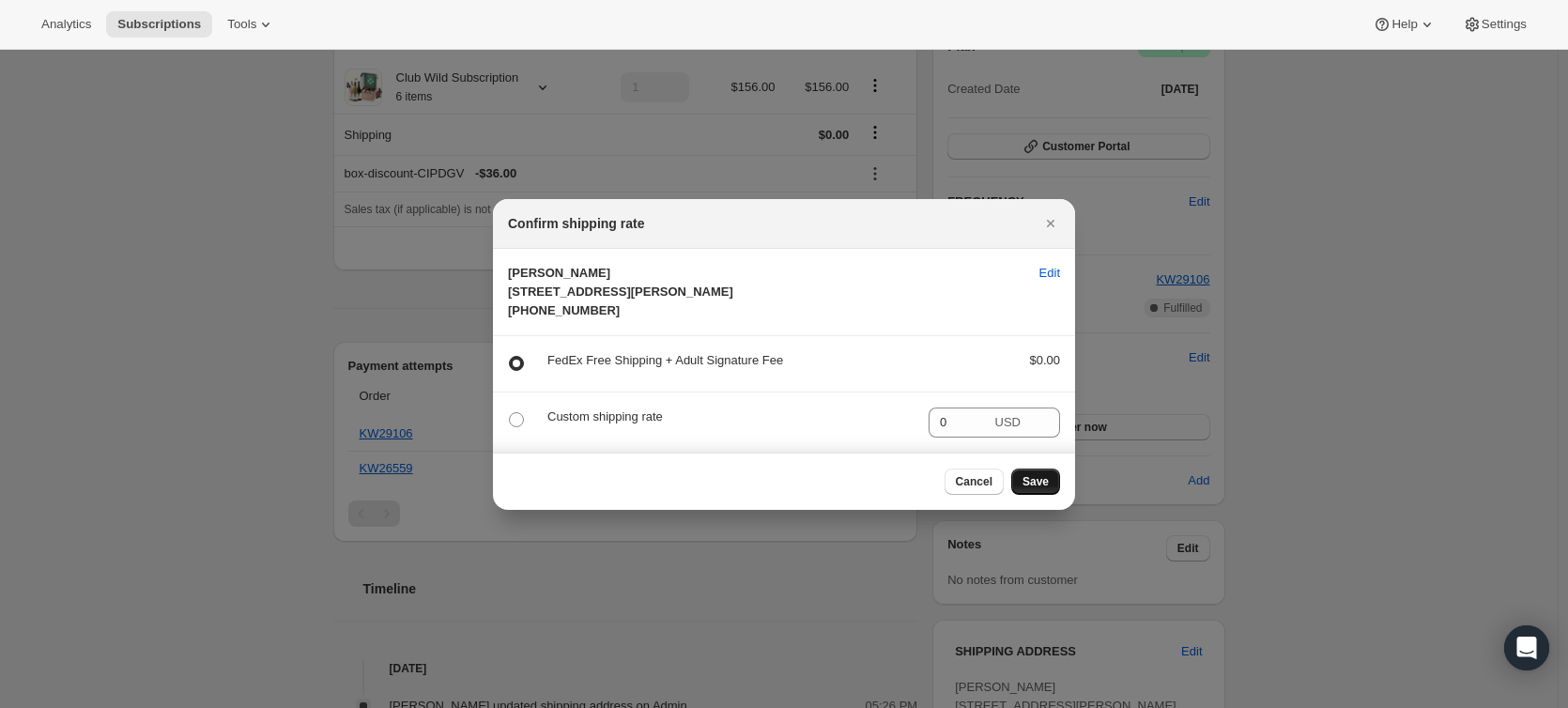
click at [1040, 489] on span "Save" at bounding box center [1036, 483] width 27 height 15
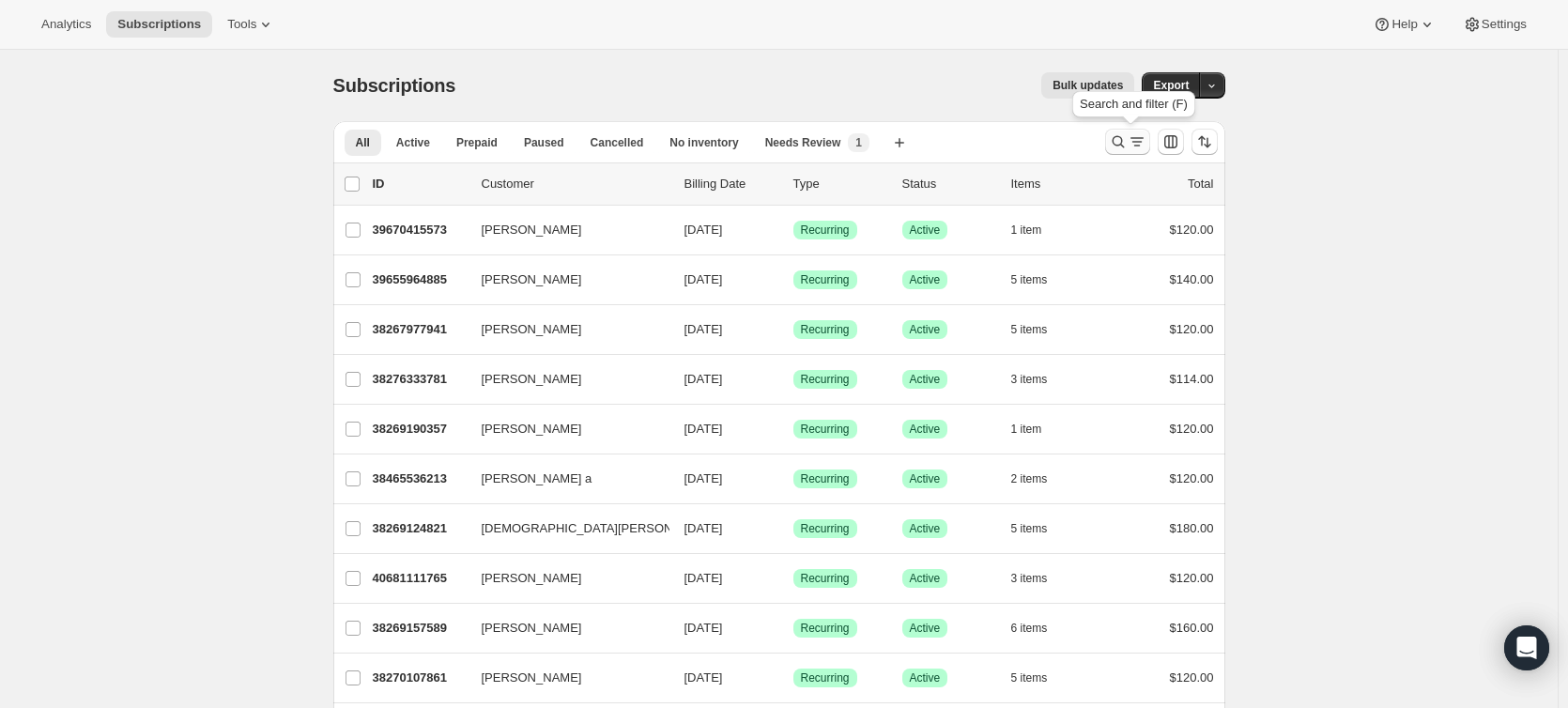
click at [1124, 144] on icon "Search and filter results" at bounding box center [1117, 142] width 12 height 12
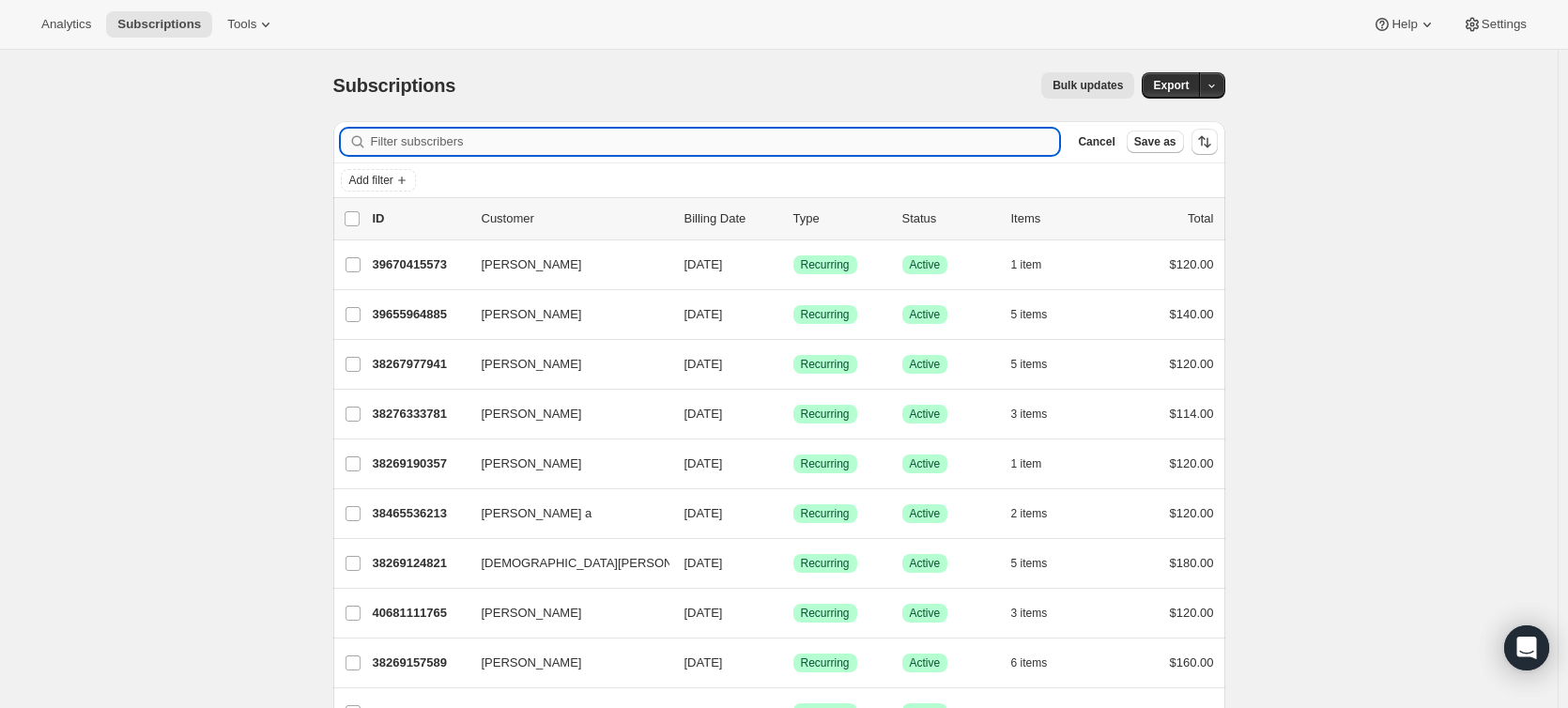
click at [793, 138] on input "Filter subscribers" at bounding box center [715, 142] width 689 height 27
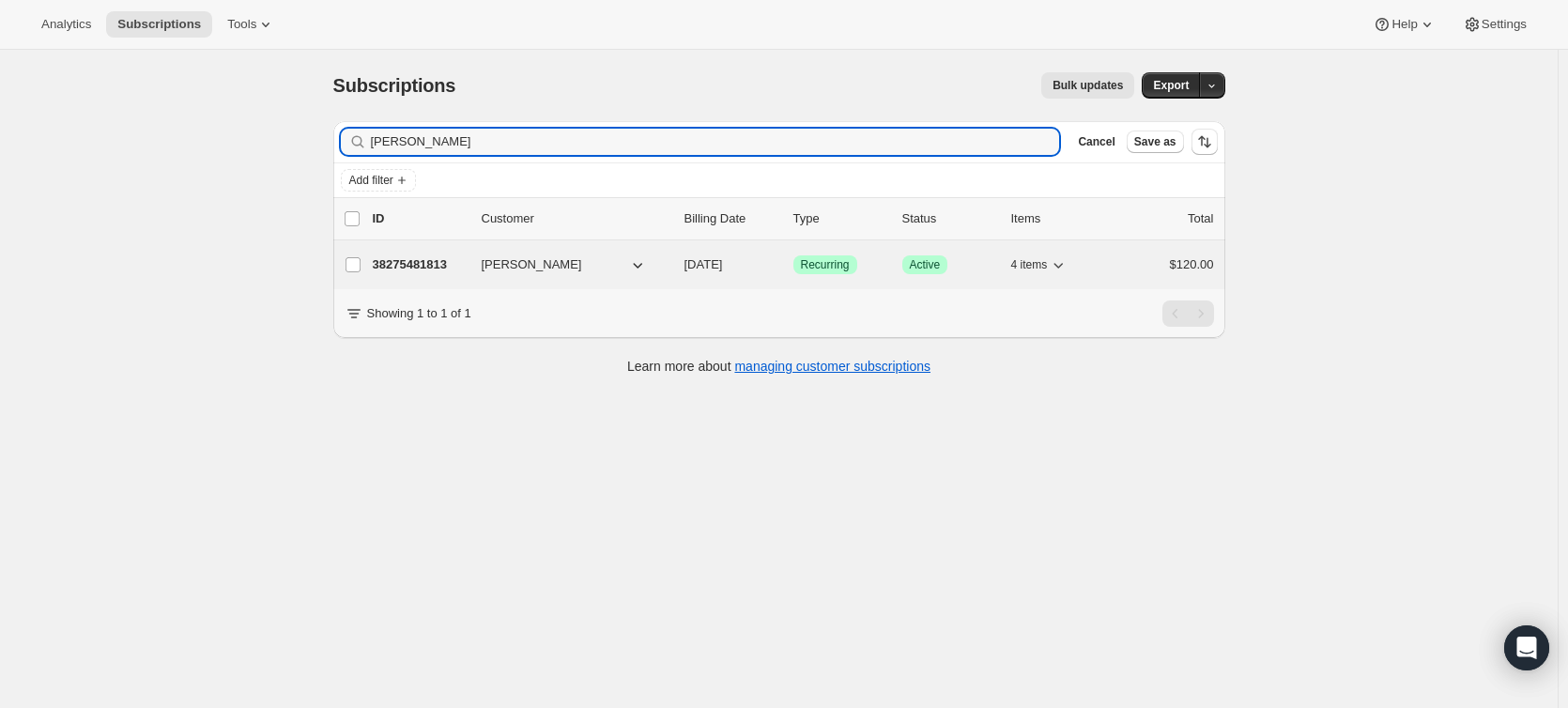
type input "[PERSON_NAME]"
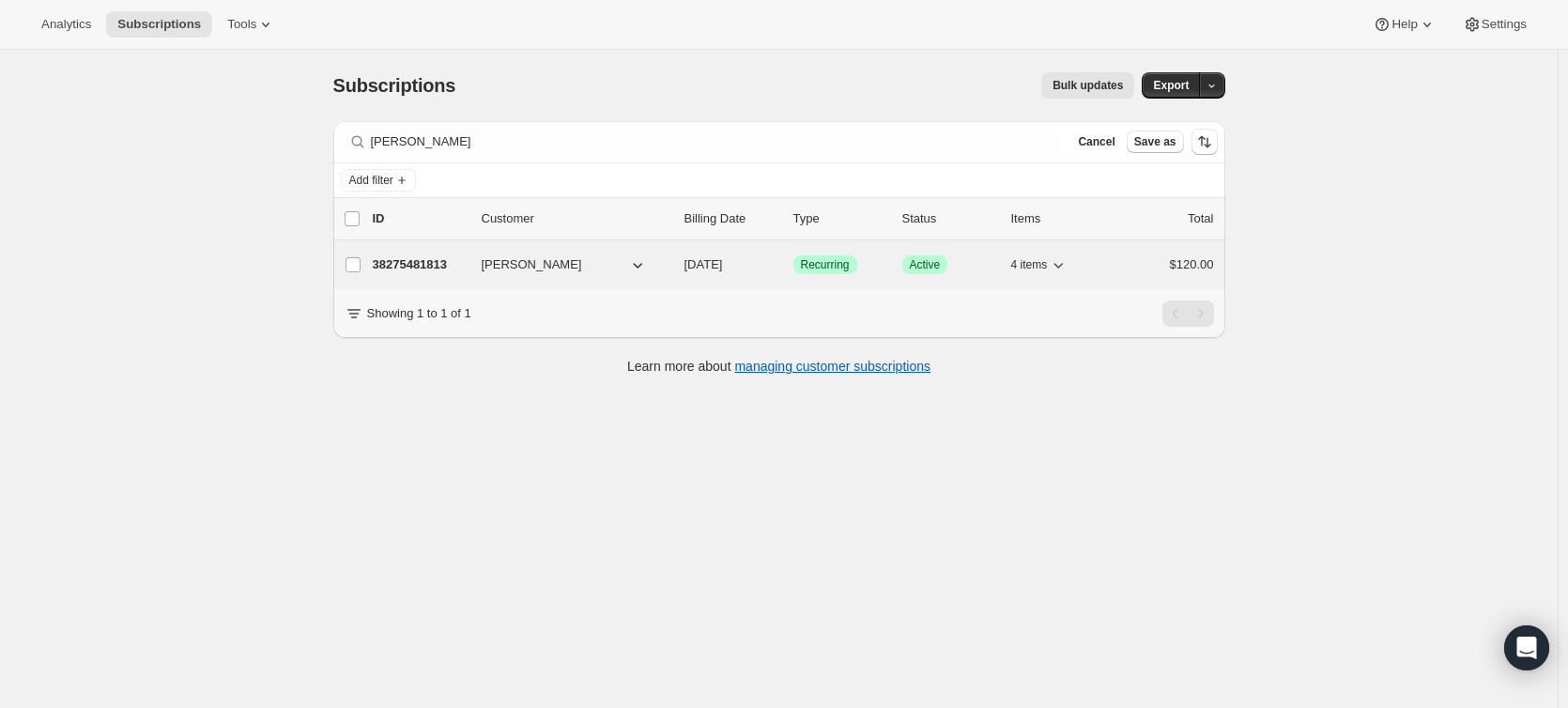
click at [422, 271] on p "38275481813" at bounding box center [419, 265] width 94 height 19
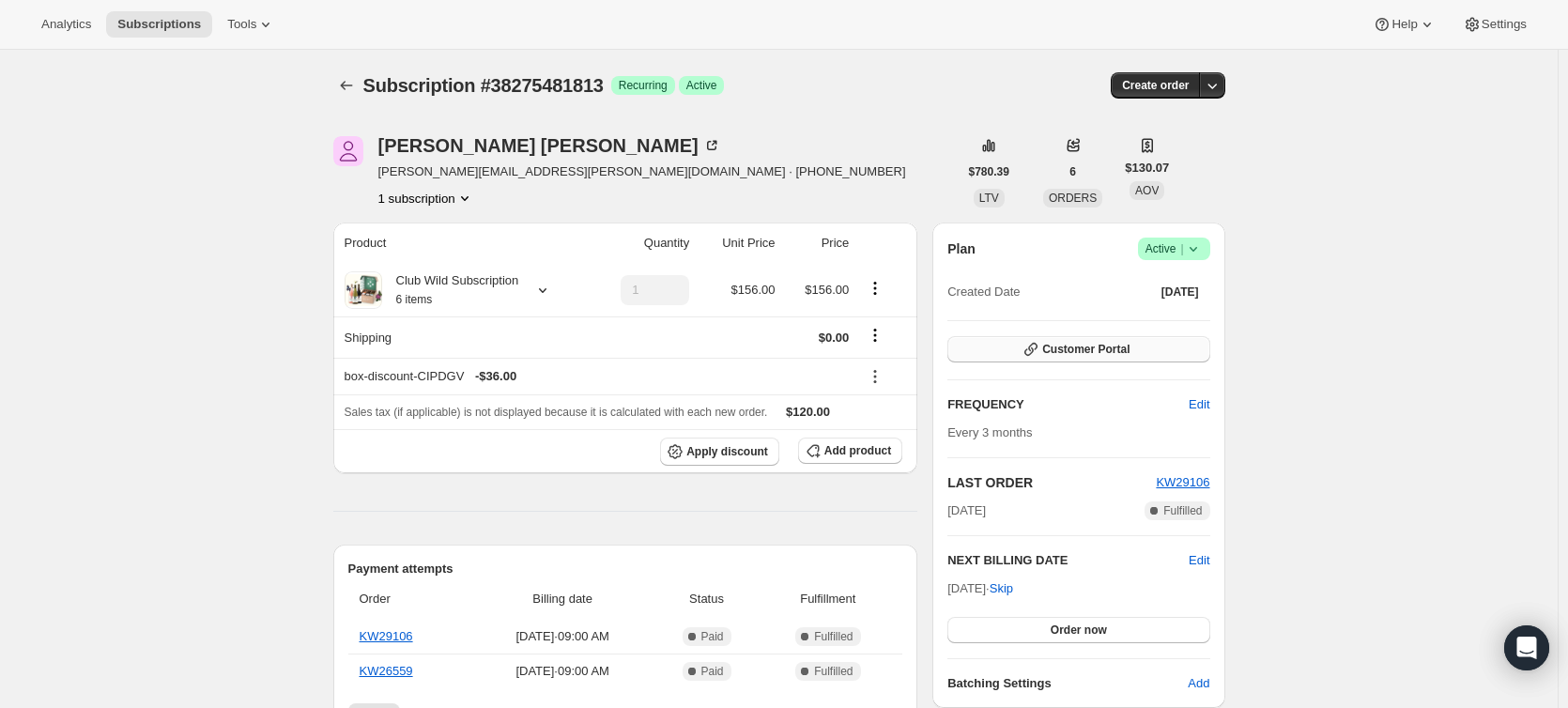
click at [1040, 348] on icon "button" at bounding box center [1031, 350] width 19 height 19
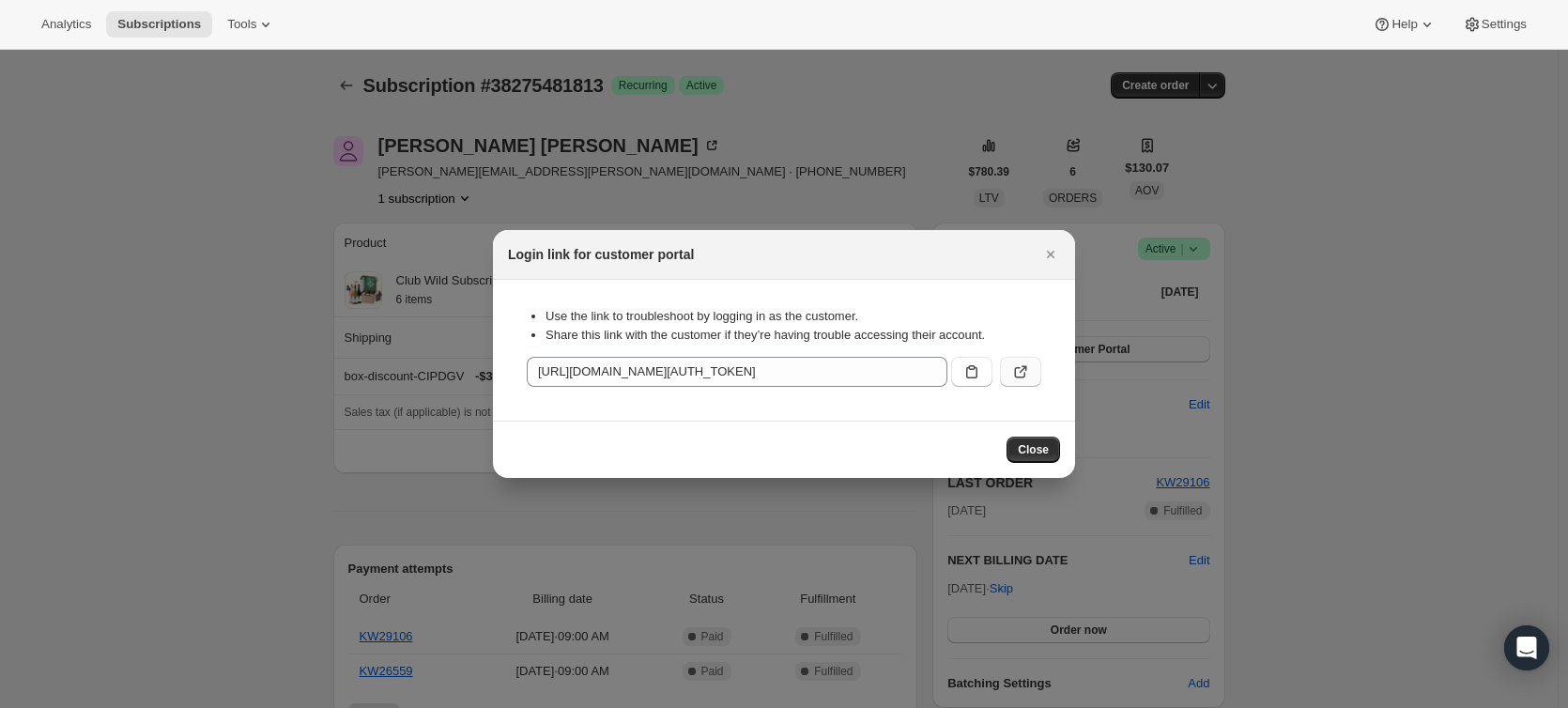
click at [1023, 372] on icon ":rcq:" at bounding box center [1021, 373] width 19 height 19
click at [980, 376] on icon ":rcq:" at bounding box center [972, 373] width 19 height 19
